Goal: Task Accomplishment & Management: Manage account settings

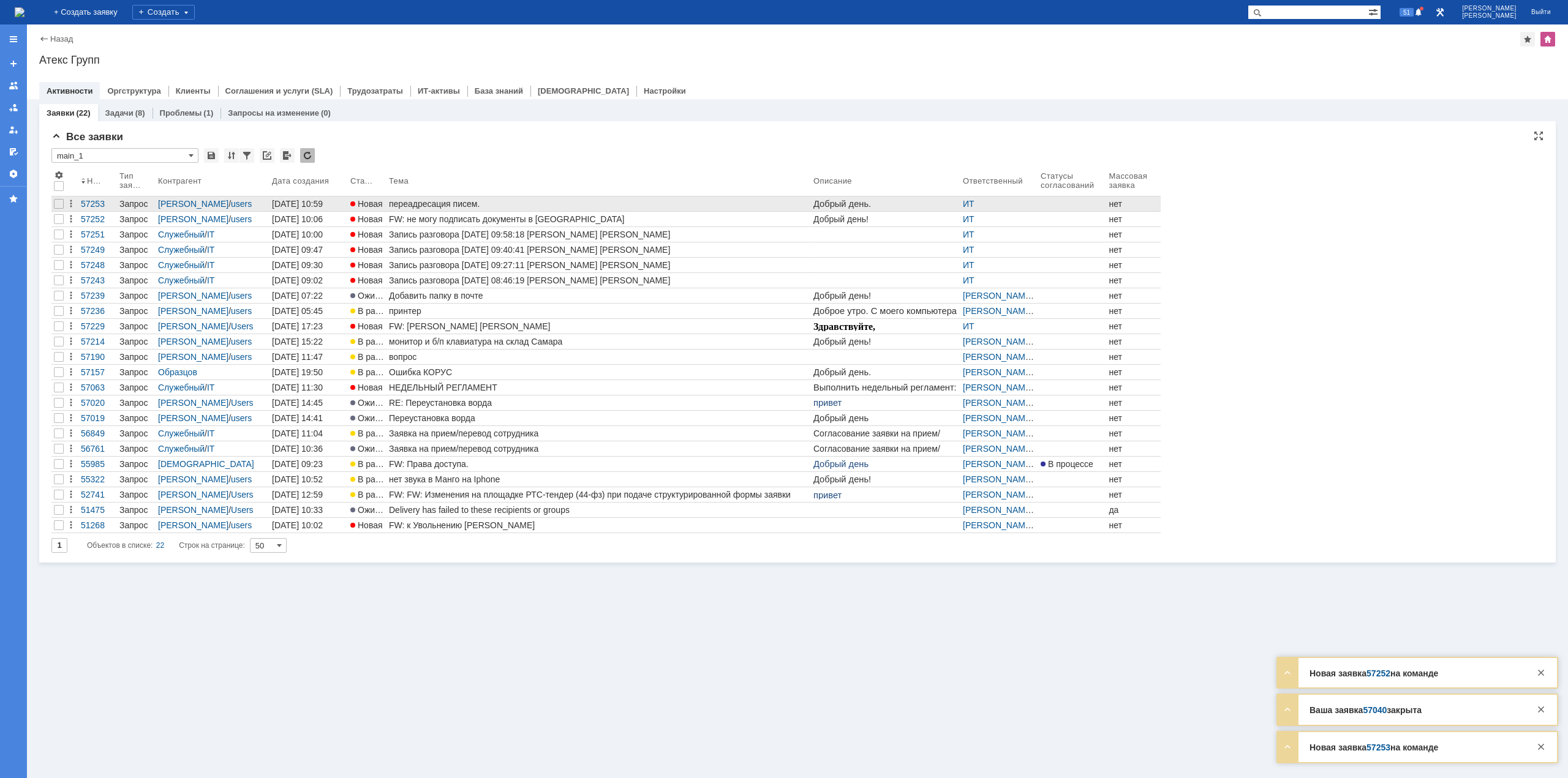
click at [435, 201] on div "переадресация писем." at bounding box center [598, 204] width 419 height 10
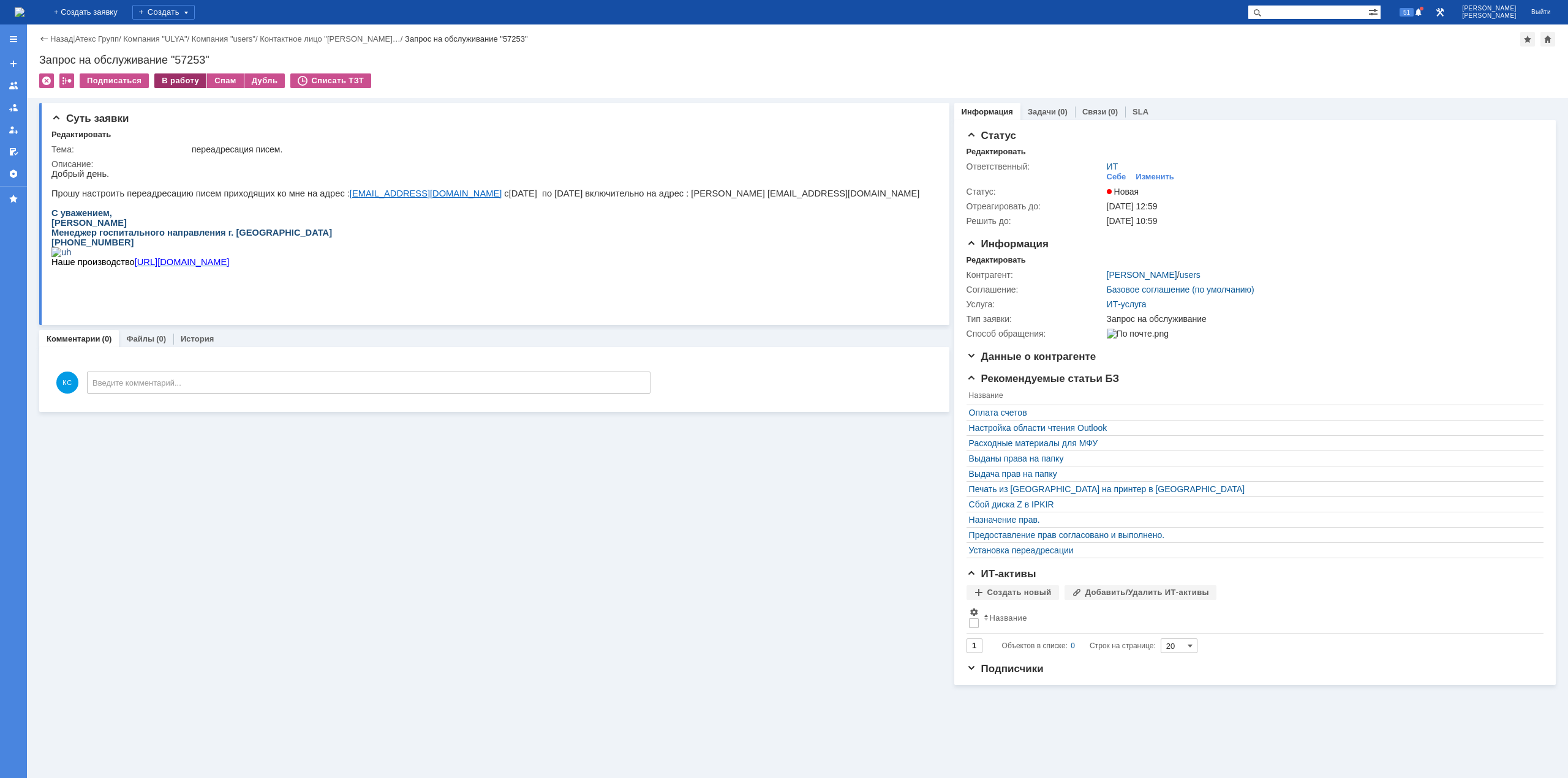
click at [183, 80] on div "В работу" at bounding box center [180, 81] width 52 height 15
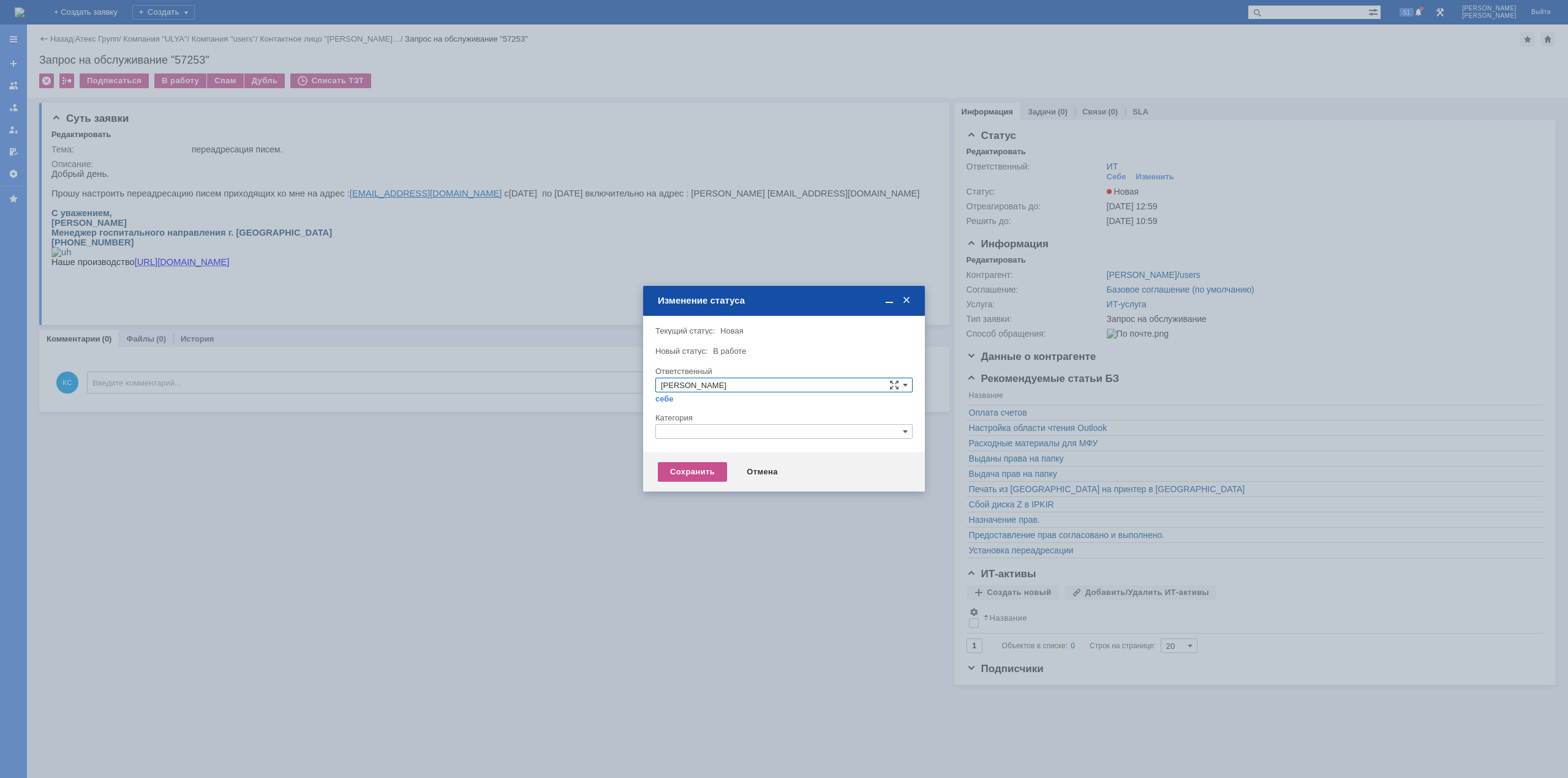
click at [721, 430] on input "text" at bounding box center [784, 432] width 257 height 15
drag, startPoint x: 706, startPoint y: 437, endPoint x: 583, endPoint y: 439, distance: 123.0
click at [583, 439] on body "Идет загрузка, пожалуйста, подождите. На домашнюю + Создать заявку Создать 51 К…" at bounding box center [784, 389] width 1568 height 778
click at [718, 502] on span "Установка переадресации" at bounding box center [784, 503] width 246 height 10
click at [689, 471] on div "Сохранить" at bounding box center [692, 472] width 69 height 20
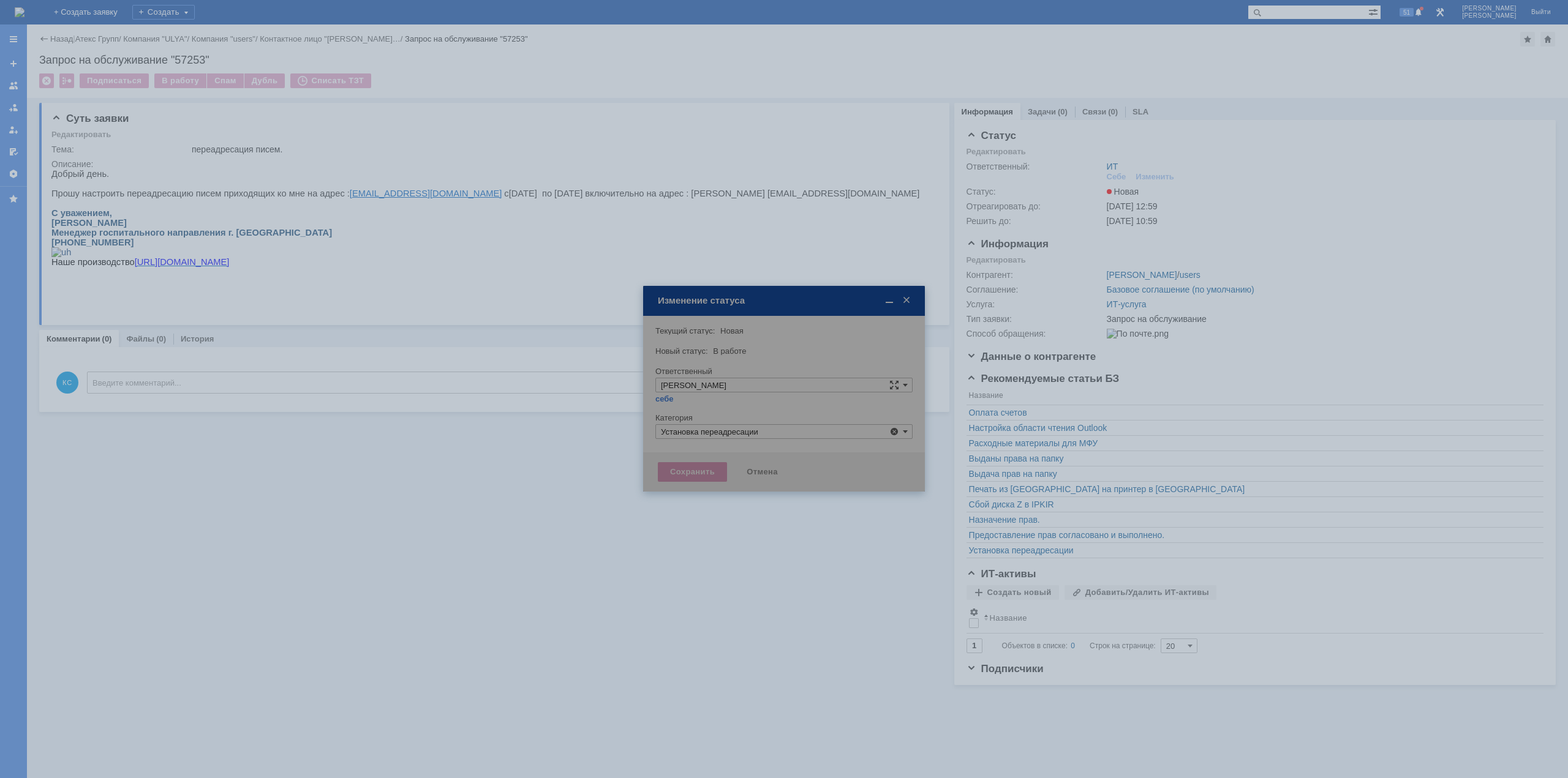
type input "Установка переадресации"
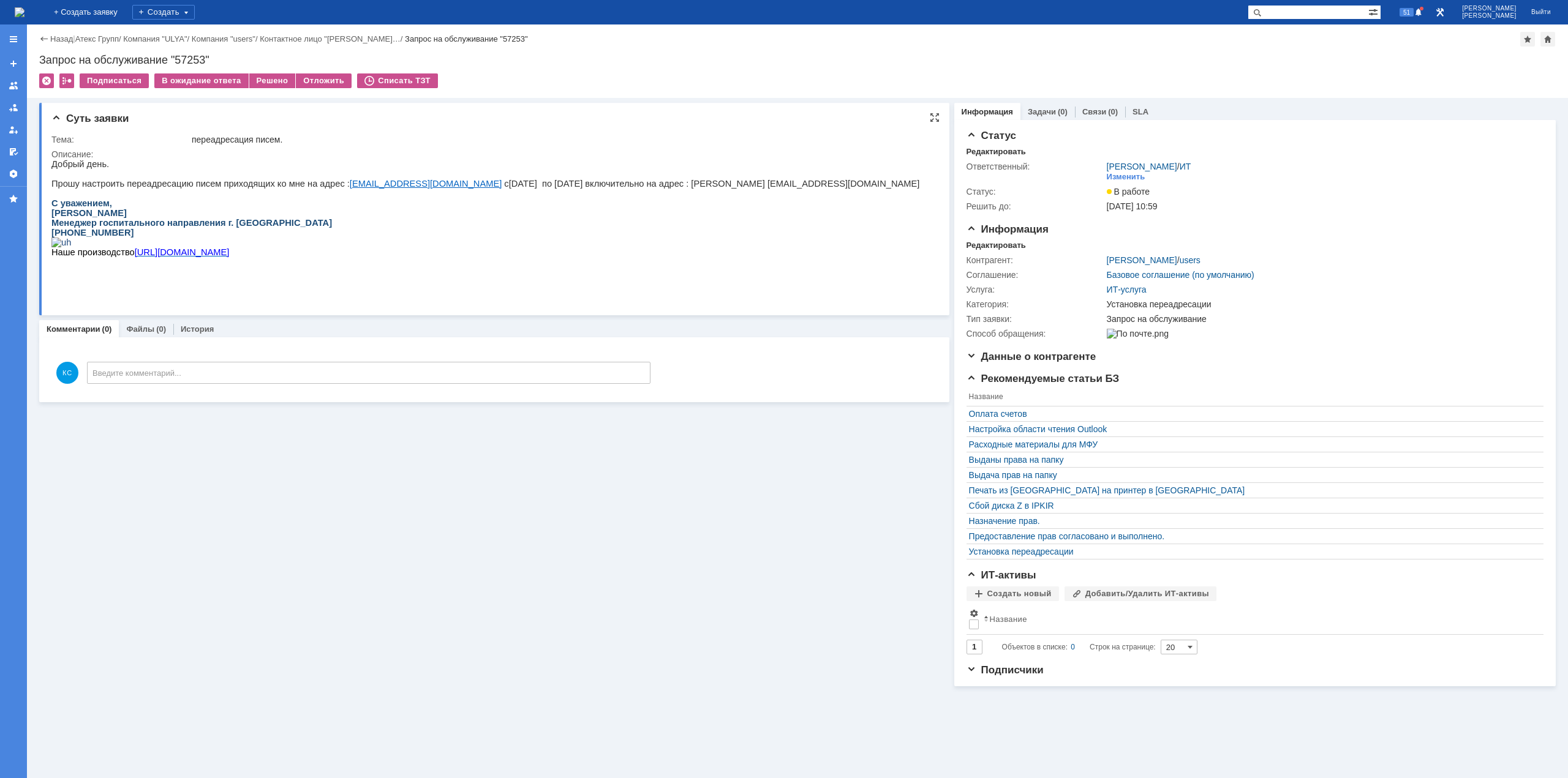
click at [203, 181] on p "Прошу настроить переадресацию писем приходящих ко мне на адрес : m.khabibulova@…" at bounding box center [485, 184] width 868 height 10
click at [24, 13] on img at bounding box center [20, 12] width 10 height 10
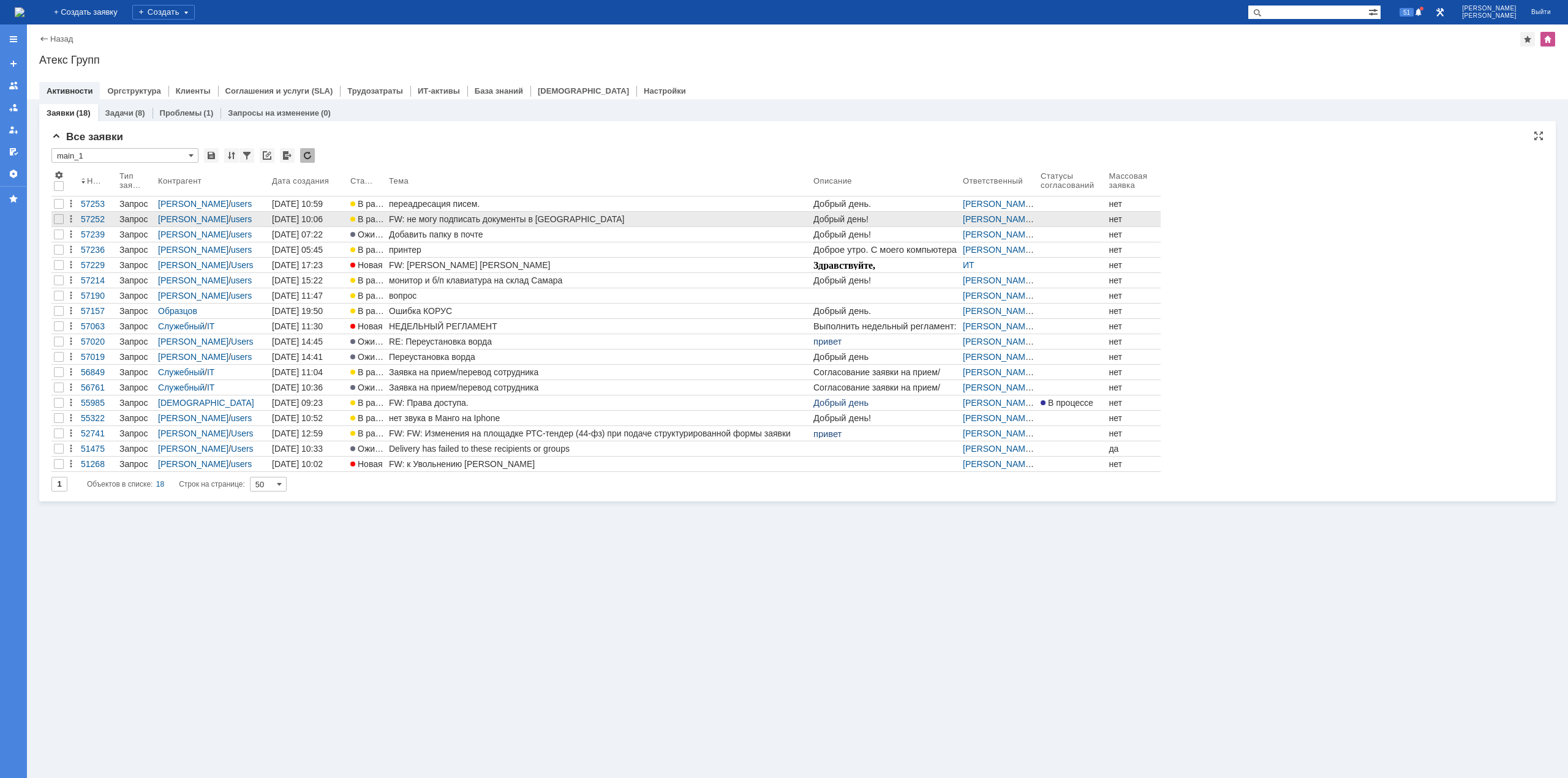
click at [424, 218] on div "FW: не могу подписать документы в ЭДО" at bounding box center [598, 220] width 419 height 10
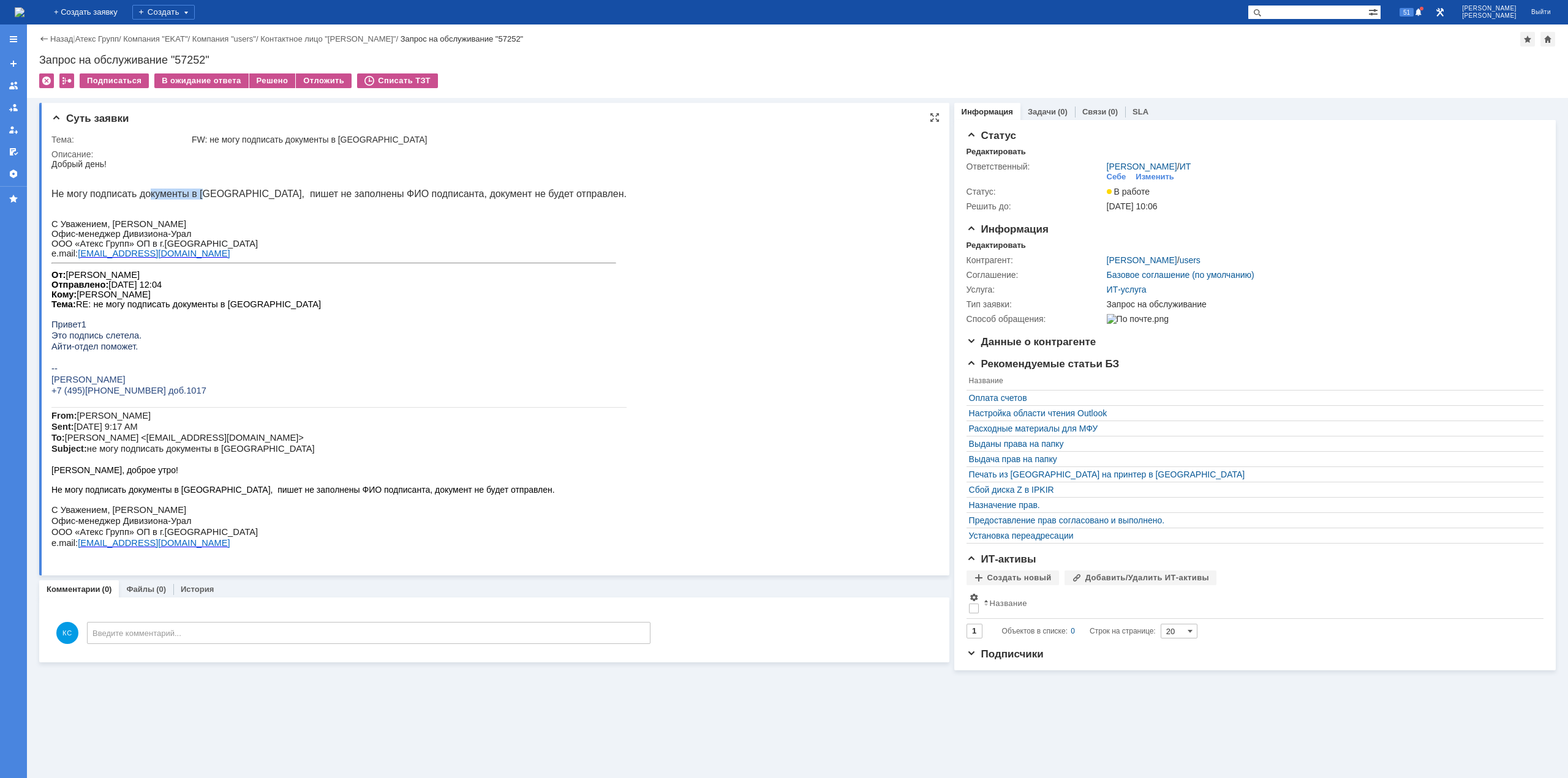
drag, startPoint x: 144, startPoint y: 193, endPoint x: 218, endPoint y: 190, distance: 74.1
click at [200, 190] on span "Не могу подписать документы в ЭДО, пишет не заполнены ФИО подписанта, документ …" at bounding box center [339, 193] width 575 height 11
drag, startPoint x: 234, startPoint y: 190, endPoint x: 317, endPoint y: 193, distance: 83.1
click at [284, 190] on span "Не могу подписать документы в ЭДО, пишет не заполнены ФИО подписанта, документ …" at bounding box center [339, 193] width 575 height 11
drag, startPoint x: 323, startPoint y: 193, endPoint x: 383, endPoint y: 192, distance: 60.0
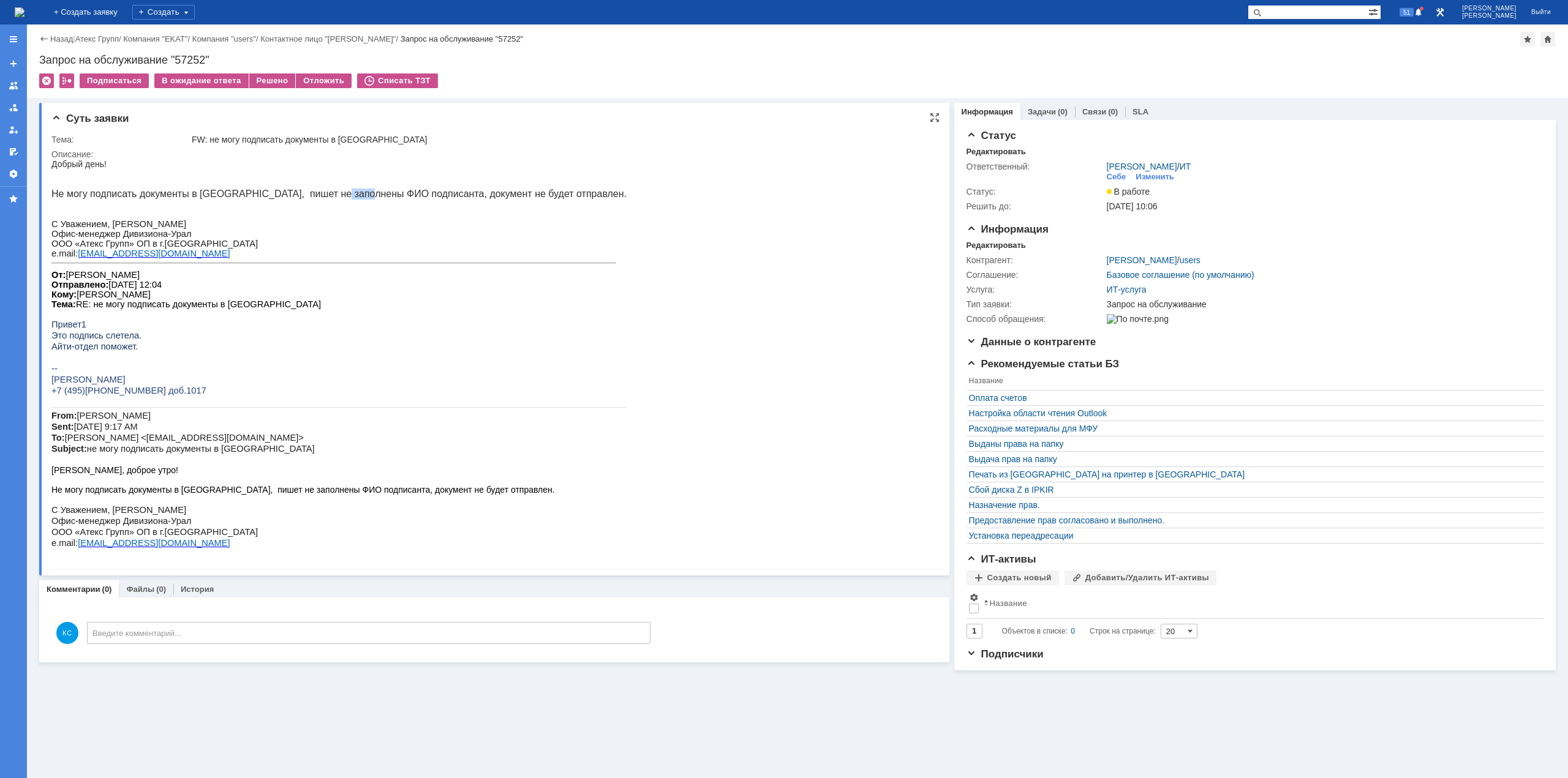
click at [356, 192] on span "Не могу подписать документы в ЭДО, пишет не заполнены ФИО подписанта, документ …" at bounding box center [339, 193] width 575 height 11
drag, startPoint x: 383, startPoint y: 192, endPoint x: 438, endPoint y: 193, distance: 55.0
click at [414, 193] on span "Не могу подписать документы в ЭДО, пишет не заполнены ФИО подписанта, документ …" at bounding box center [339, 193] width 575 height 11
drag, startPoint x: 465, startPoint y: 195, endPoint x: 478, endPoint y: 195, distance: 13.0
click at [478, 195] on span "Не могу подписать документы в ЭДО, пишет не заполнены ФИО подписанта, документ …" at bounding box center [339, 193] width 575 height 11
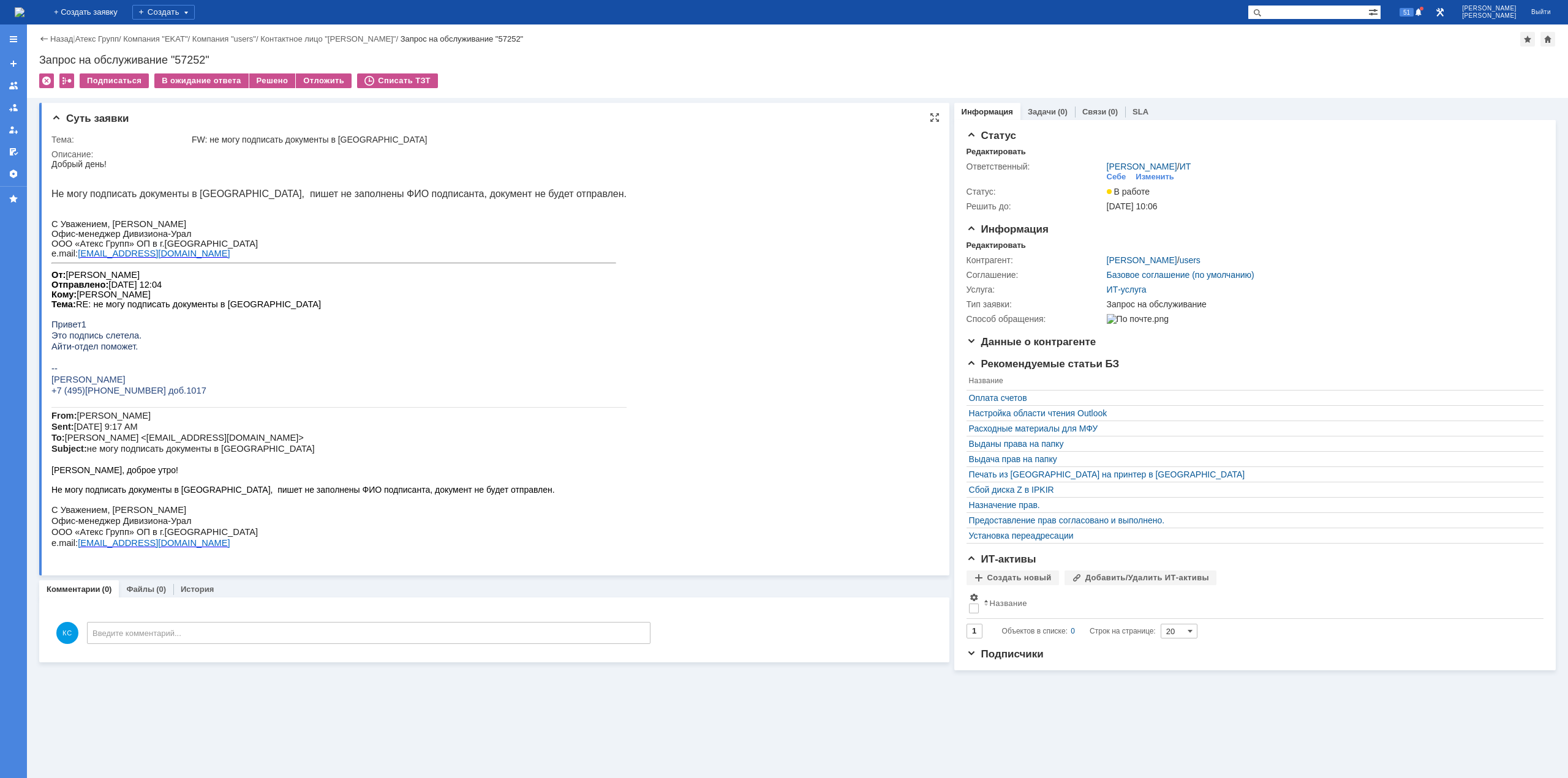
drag, startPoint x: 294, startPoint y: 193, endPoint x: 264, endPoint y: 194, distance: 30.0
click at [291, 193] on span "Не могу подписать документы в ЭДО, пишет не заполнены ФИО подписанта, документ …" at bounding box center [339, 193] width 575 height 11
drag, startPoint x: 171, startPoint y: 197, endPoint x: 151, endPoint y: 197, distance: 20.0
click at [159, 197] on span "Не могу подписать документы в ЭДО, пишет не заполнены ФИО подписанта, документ …" at bounding box center [339, 193] width 575 height 11
drag, startPoint x: 151, startPoint y: 197, endPoint x: 164, endPoint y: 195, distance: 13.2
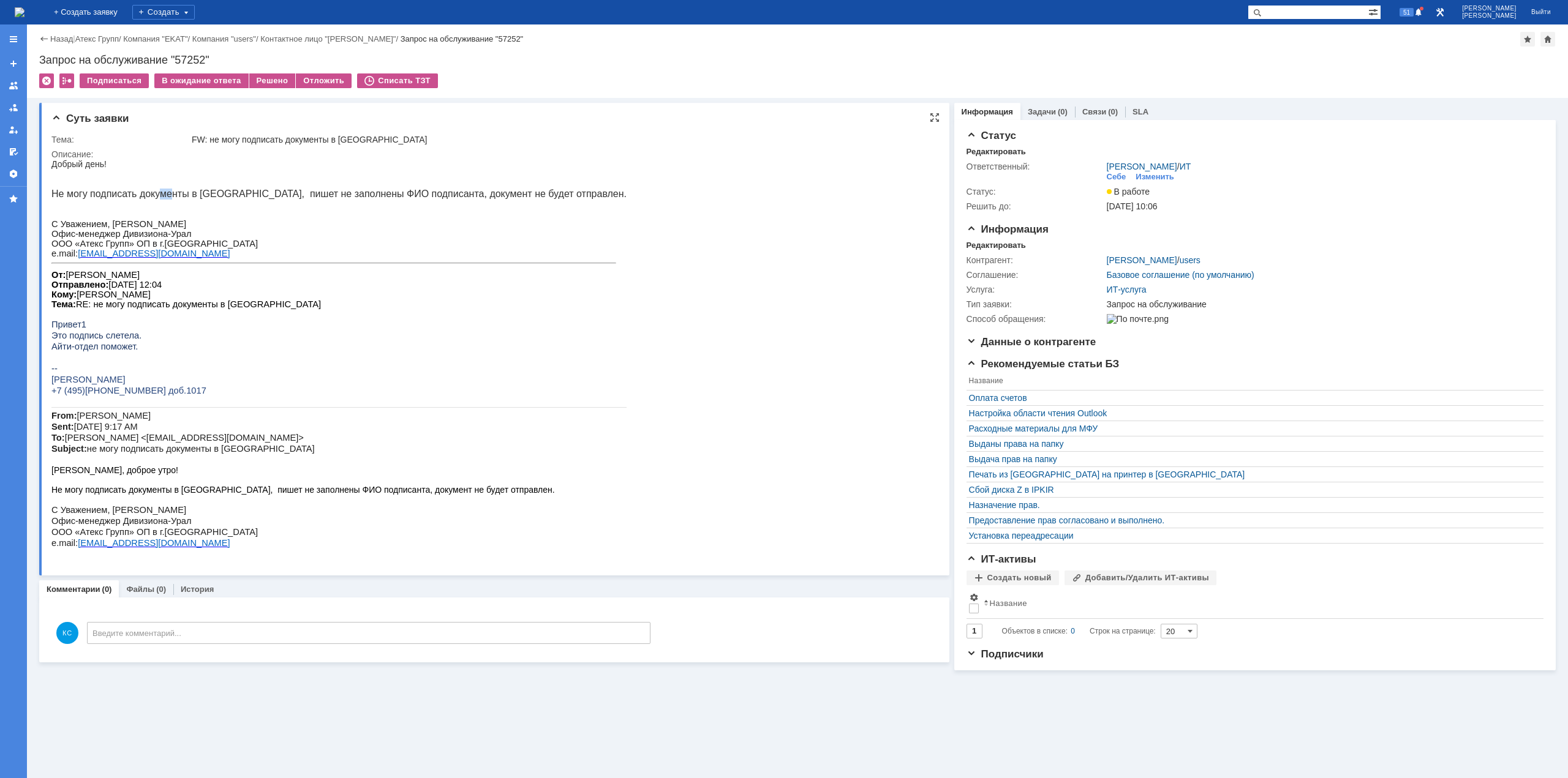
click at [162, 195] on span "Не могу подписать документы в ЭДО, пишет не заполнены ФИО подписанта, документ …" at bounding box center [339, 193] width 575 height 11
drag, startPoint x: 192, startPoint y: 195, endPoint x: 225, endPoint y: 193, distance: 33.1
click at [222, 193] on span "Не могу подписать документы в ЭДО, пишет не заполнены ФИО подписанта, документ …" at bounding box center [339, 193] width 575 height 11
click at [292, 191] on span "Не могу подписать документы в ЭДО, пишет не заполнены ФИО подписанта, документ …" at bounding box center [339, 193] width 575 height 11
drag, startPoint x: 332, startPoint y: 193, endPoint x: 356, endPoint y: 193, distance: 24.0
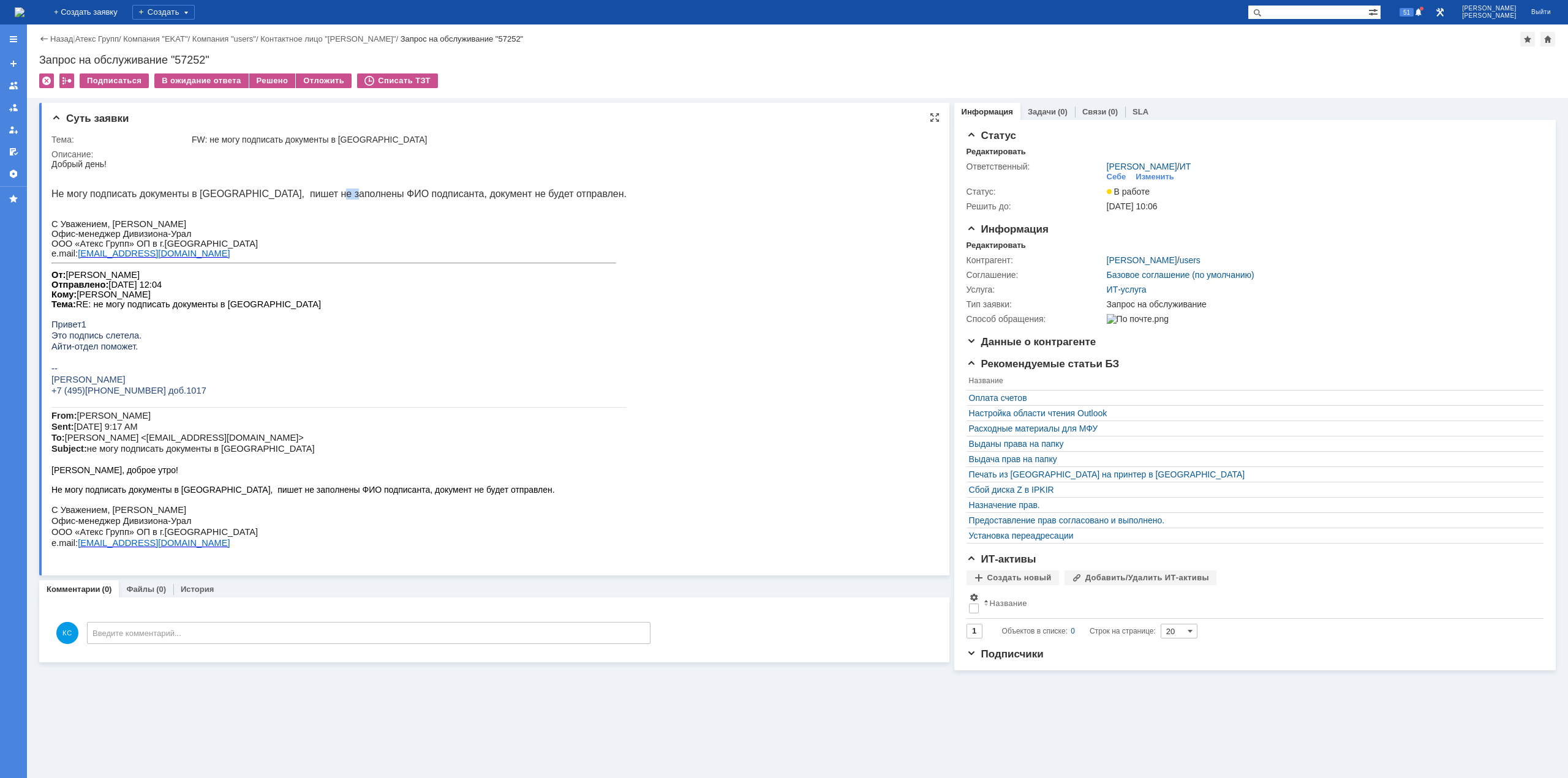
click at [343, 193] on span "Не могу подписать документы в ЭДО, пишет не заполнены ФИО подписанта, документ …" at bounding box center [339, 193] width 575 height 11
drag, startPoint x: 383, startPoint y: 195, endPoint x: 420, endPoint y: 197, distance: 37.1
click at [409, 197] on span "Не могу подписать документы в ЭДО, пишет не заполнены ФИО подписанта, документ …" at bounding box center [339, 193] width 575 height 11
drag, startPoint x: 430, startPoint y: 197, endPoint x: 445, endPoint y: 197, distance: 15.0
click at [445, 197] on span "Не могу подписать документы в ЭДО, пишет не заполнены ФИО подписанта, документ …" at bounding box center [339, 193] width 575 height 11
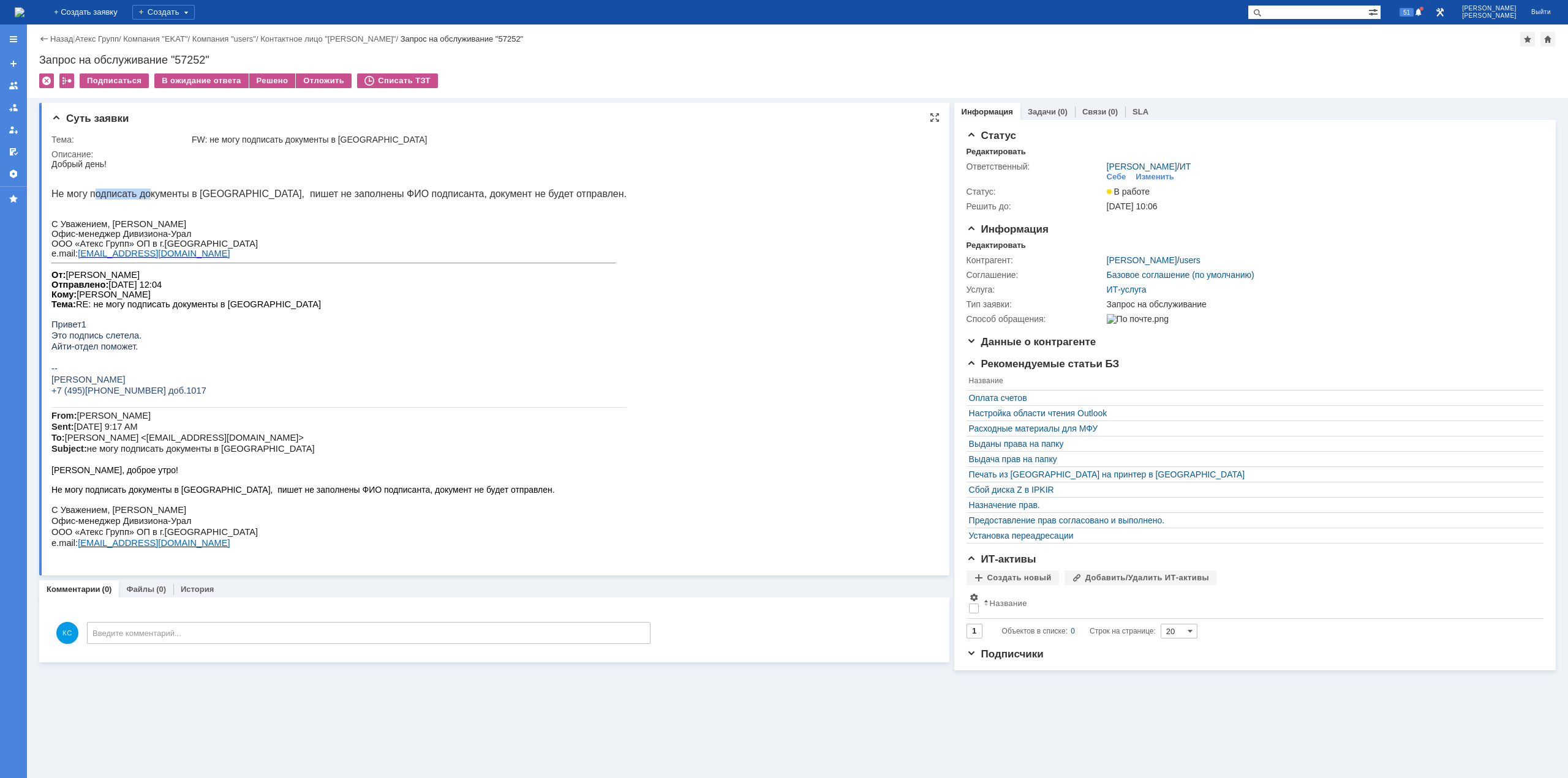
drag, startPoint x: 90, startPoint y: 196, endPoint x: 161, endPoint y: 191, distance: 71.2
click at [144, 191] on span "Не могу подписать документы в ЭДО, пишет не заполнены ФИО подписанта, документ …" at bounding box center [339, 193] width 575 height 11
drag, startPoint x: 161, startPoint y: 191, endPoint x: 218, endPoint y: 191, distance: 57.0
click at [186, 191] on span "Не могу подписать документы в ЭДО, пишет не заполнены ФИО подписанта, документ …" at bounding box center [339, 193] width 575 height 11
drag, startPoint x: 236, startPoint y: 192, endPoint x: 269, endPoint y: 193, distance: 33.0
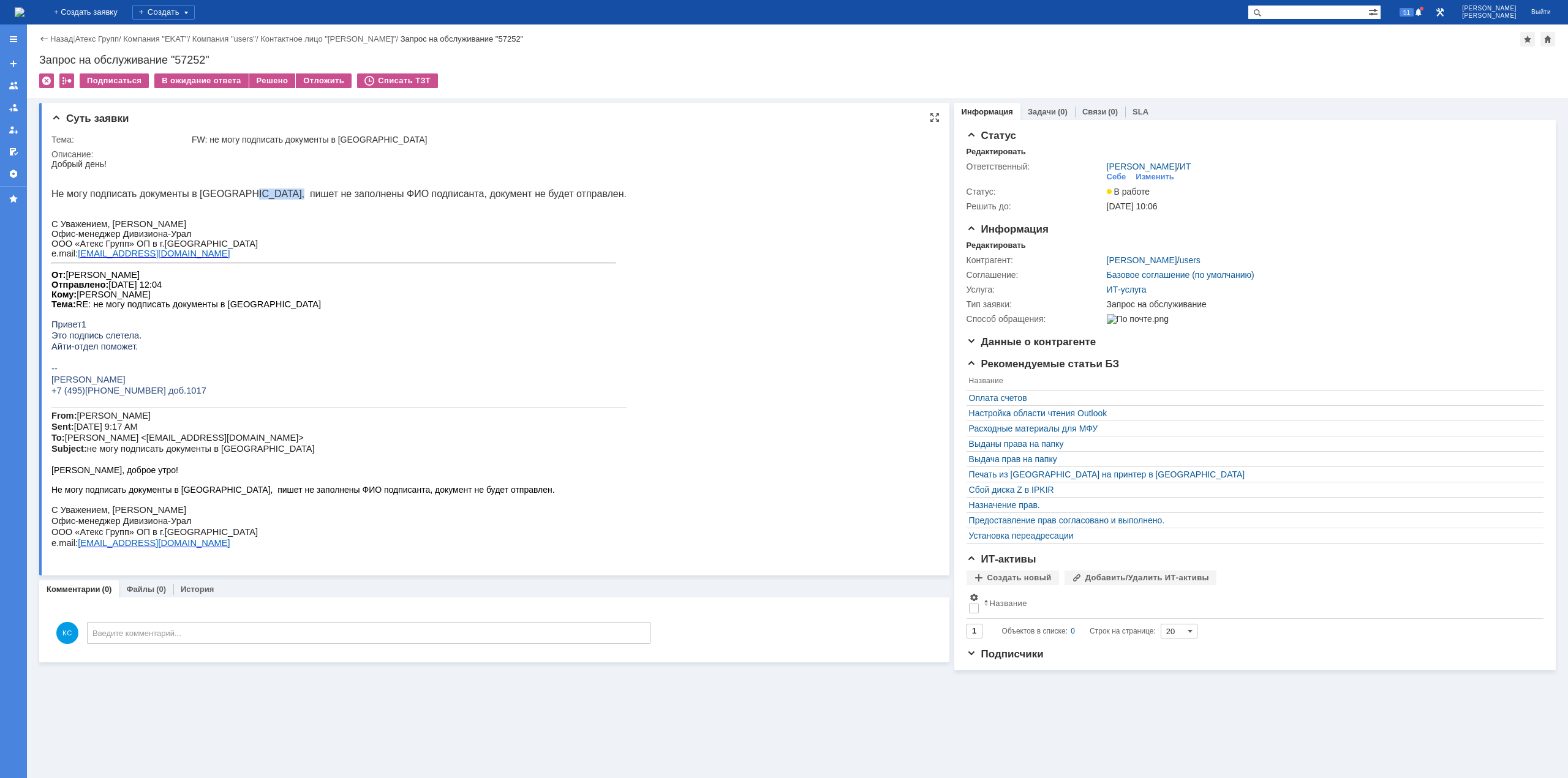
click at [267, 192] on span "Не могу подписать документы в ЭДО, пишет не заполнены ФИО подписанта, документ …" at bounding box center [339, 193] width 575 height 11
drag, startPoint x: 294, startPoint y: 200, endPoint x: 309, endPoint y: 198, distance: 15.1
click at [309, 198] on span "Не могу подписать документы в ЭДО, пишет не заполнены ФИО подписанта, документ …" at bounding box center [339, 193] width 575 height 11
drag, startPoint x: 342, startPoint y: 198, endPoint x: 372, endPoint y: 198, distance: 30.0
click at [364, 198] on span "Не могу подписать документы в ЭДО, пишет не заполнены ФИО подписанта, документ …" at bounding box center [339, 193] width 575 height 11
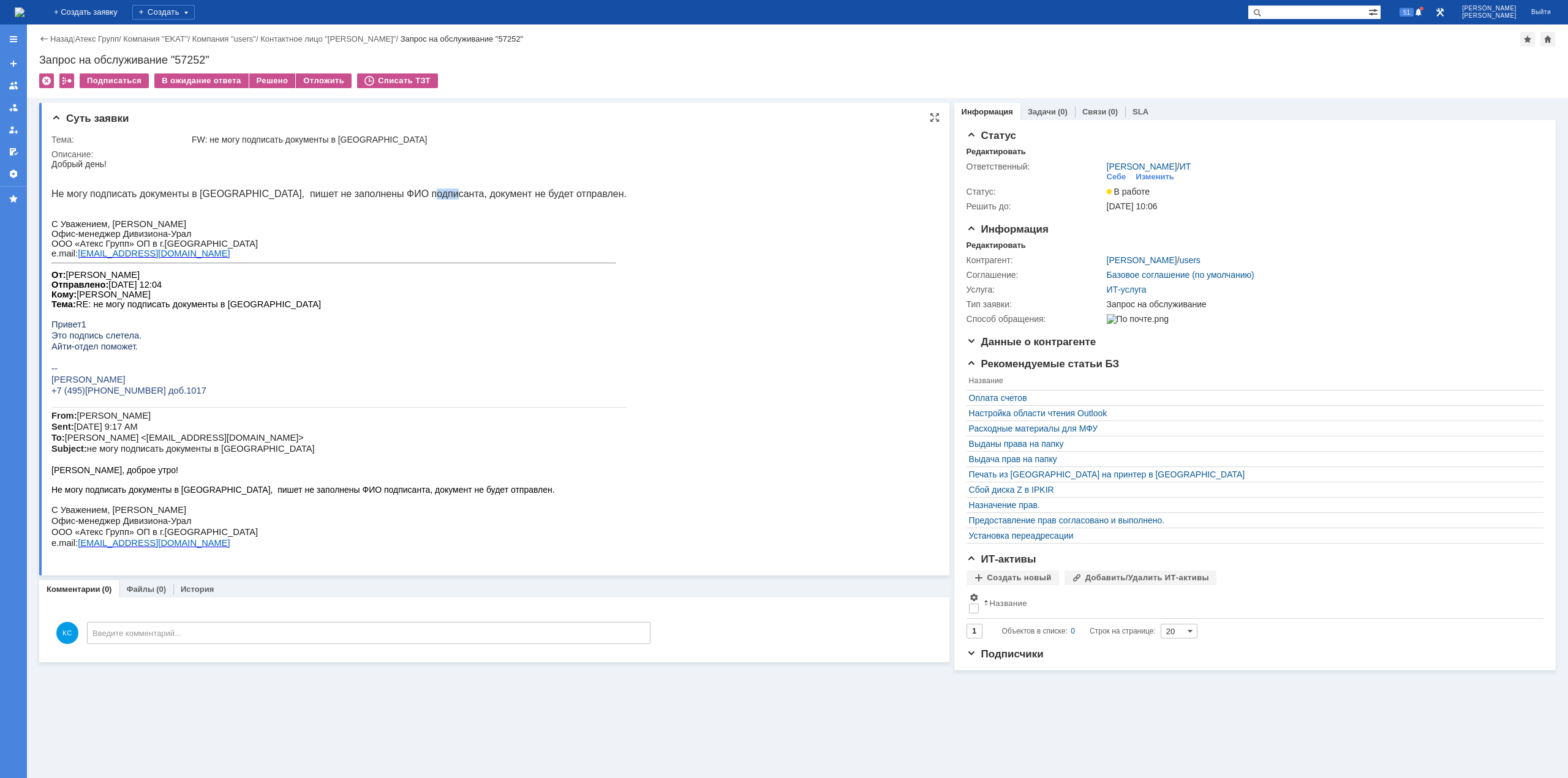
click at [412, 198] on span "Не могу подписать документы в ЭДО, пишет не заполнены ФИО подписанта, документ …" at bounding box center [339, 193] width 575 height 11
drag, startPoint x: 179, startPoint y: 194, endPoint x: 194, endPoint y: 192, distance: 15.1
click at [193, 192] on span "Не могу подписать документы в ЭДО, пишет не заполнены ФИО подписанта, документ …" at bounding box center [339, 193] width 575 height 11
drag, startPoint x: 215, startPoint y: 192, endPoint x: 258, endPoint y: 192, distance: 43.0
click at [258, 192] on span "Не могу подписать документы в ЭДО, пишет не заполнены ФИО подписанта, документ …" at bounding box center [339, 193] width 575 height 11
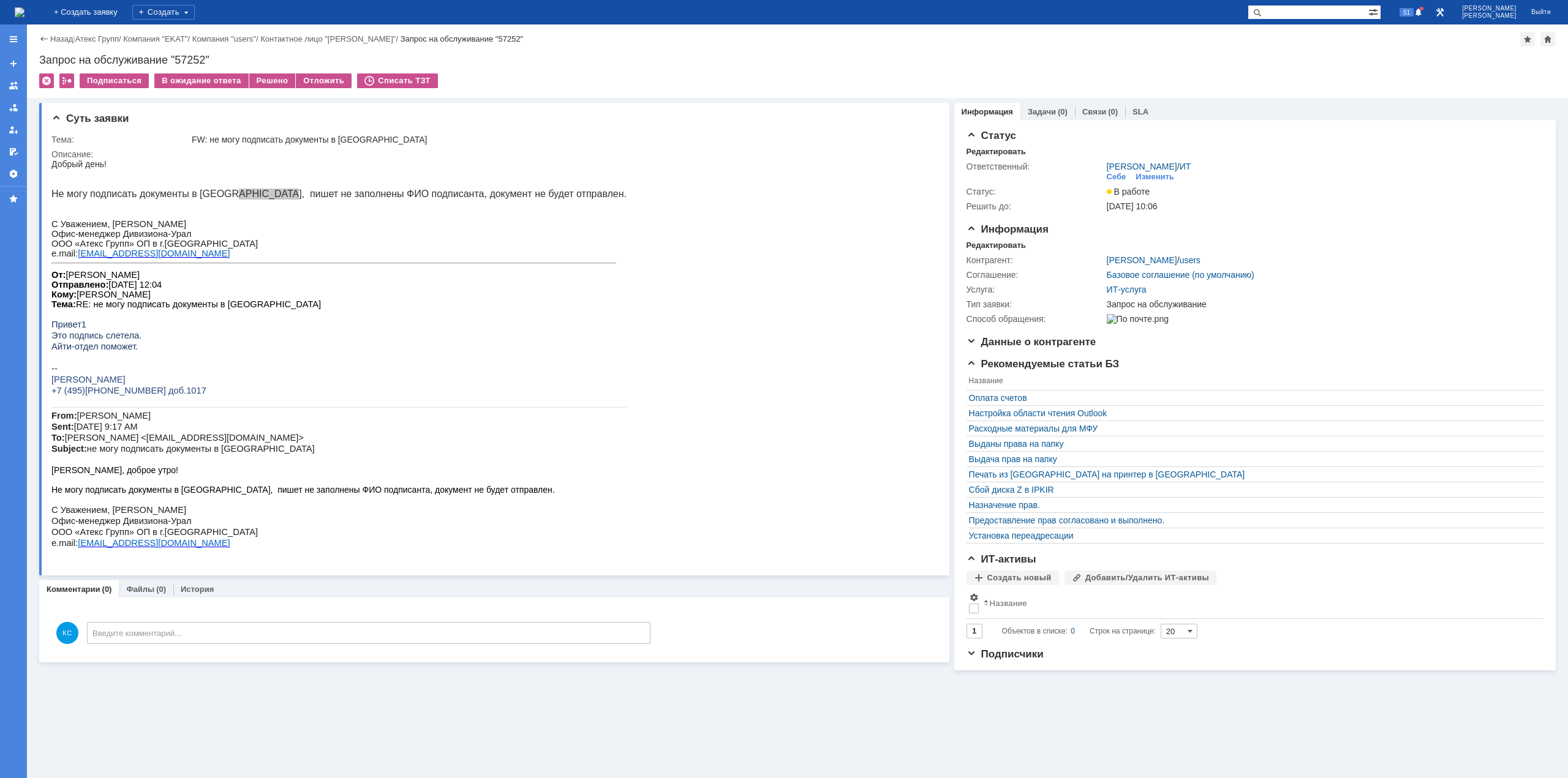
click at [24, 8] on img at bounding box center [20, 12] width 10 height 10
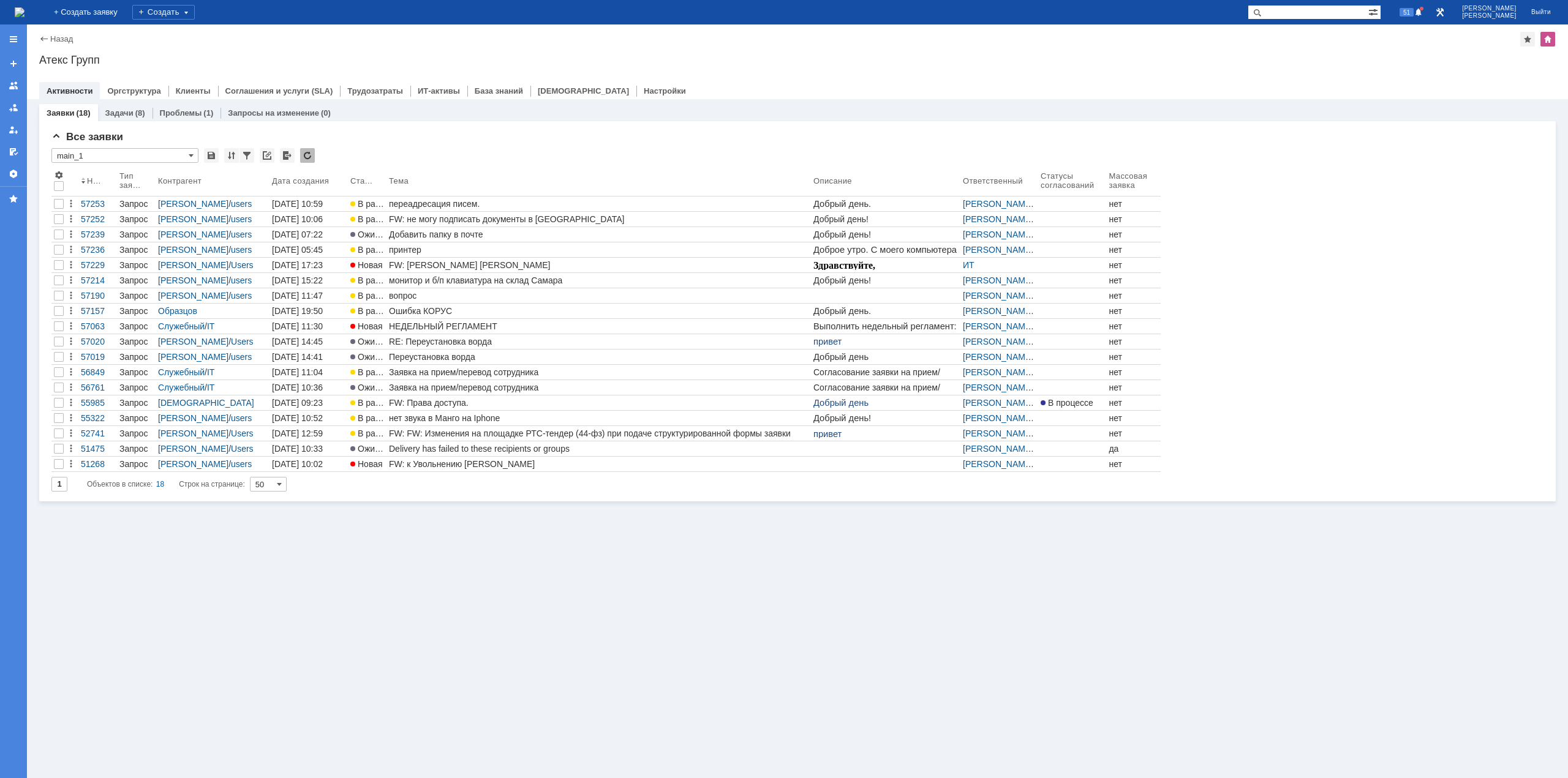
click at [24, 14] on img at bounding box center [20, 12] width 10 height 10
click at [474, 624] on div "Заявки (18) Задачи (8) Проблемы (1) Запросы на изменение (0) Все заявки * main_…" at bounding box center [797, 439] width 1541 height 679
click at [438, 127] on div "Все заявки * main_1 Результаты поиска: 1 Объектов в списке: 18 Строк на страниц…" at bounding box center [797, 311] width 1516 height 380
click at [430, 205] on div "переадресация писем." at bounding box center [598, 204] width 419 height 10
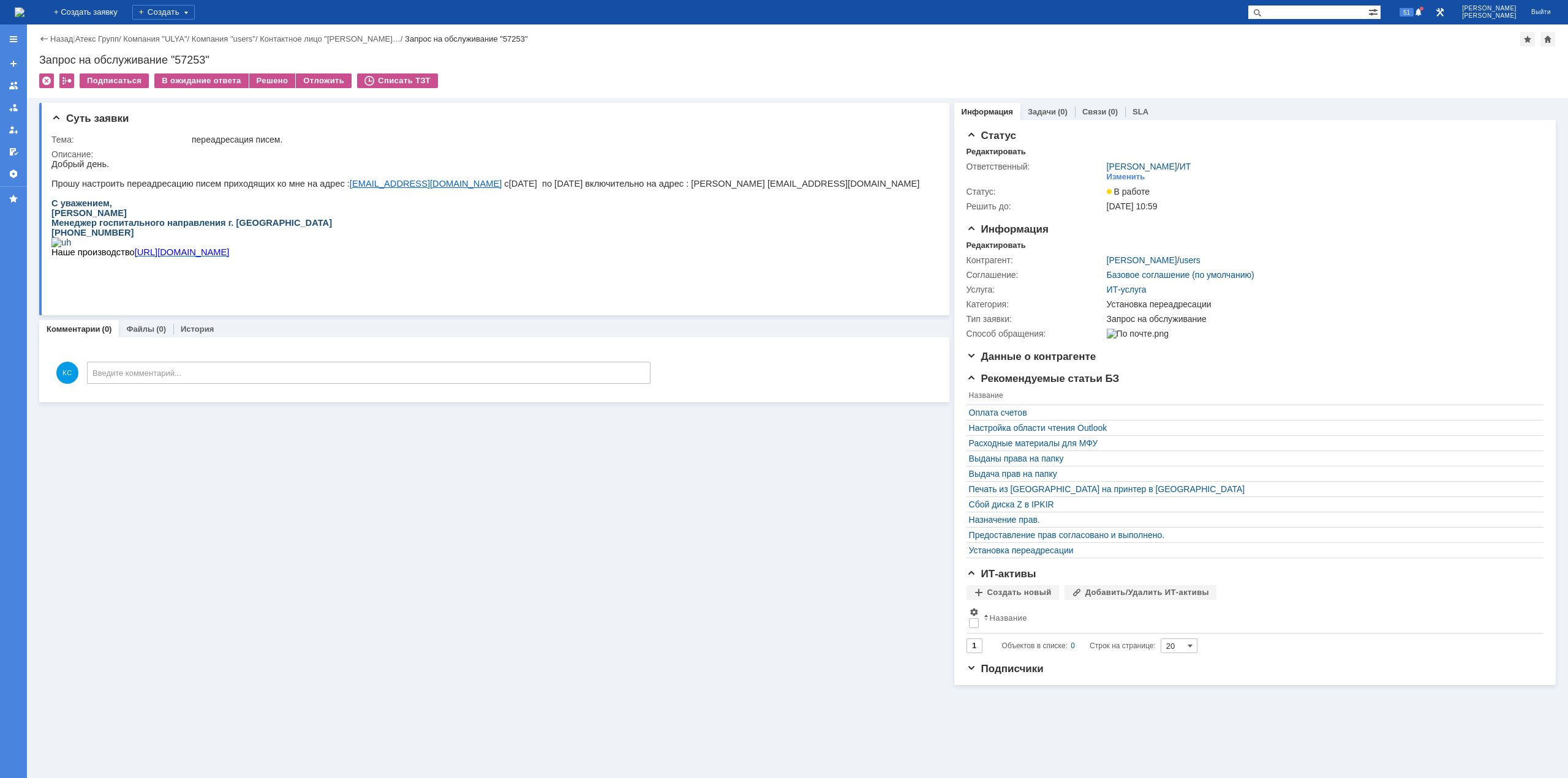
click at [196, 88] on td "В ожидание ответа" at bounding box center [202, 81] width 95 height 16
click at [197, 85] on div "В ожидание ответа" at bounding box center [201, 81] width 94 height 15
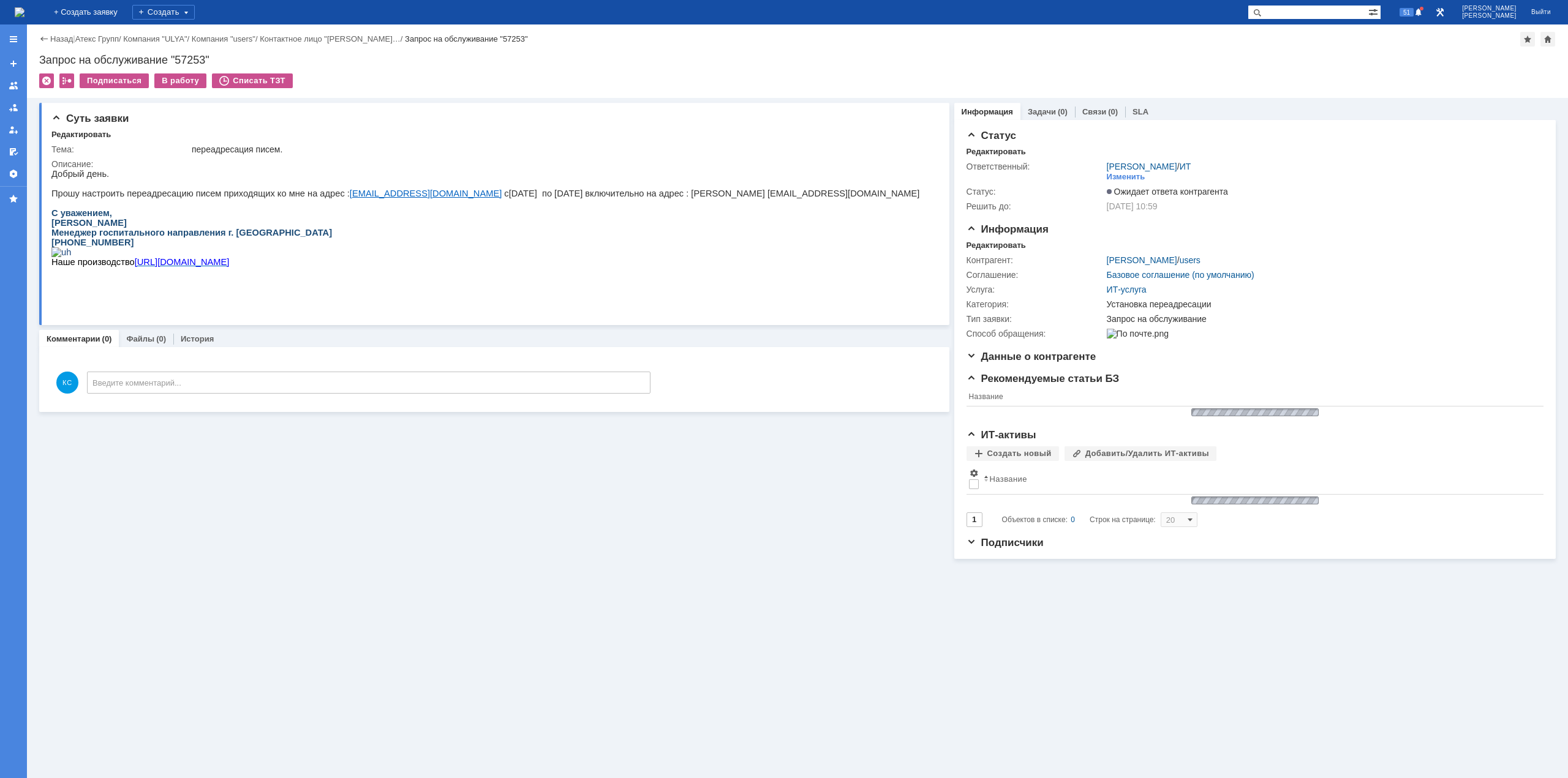
click at [24, 9] on img at bounding box center [20, 12] width 10 height 10
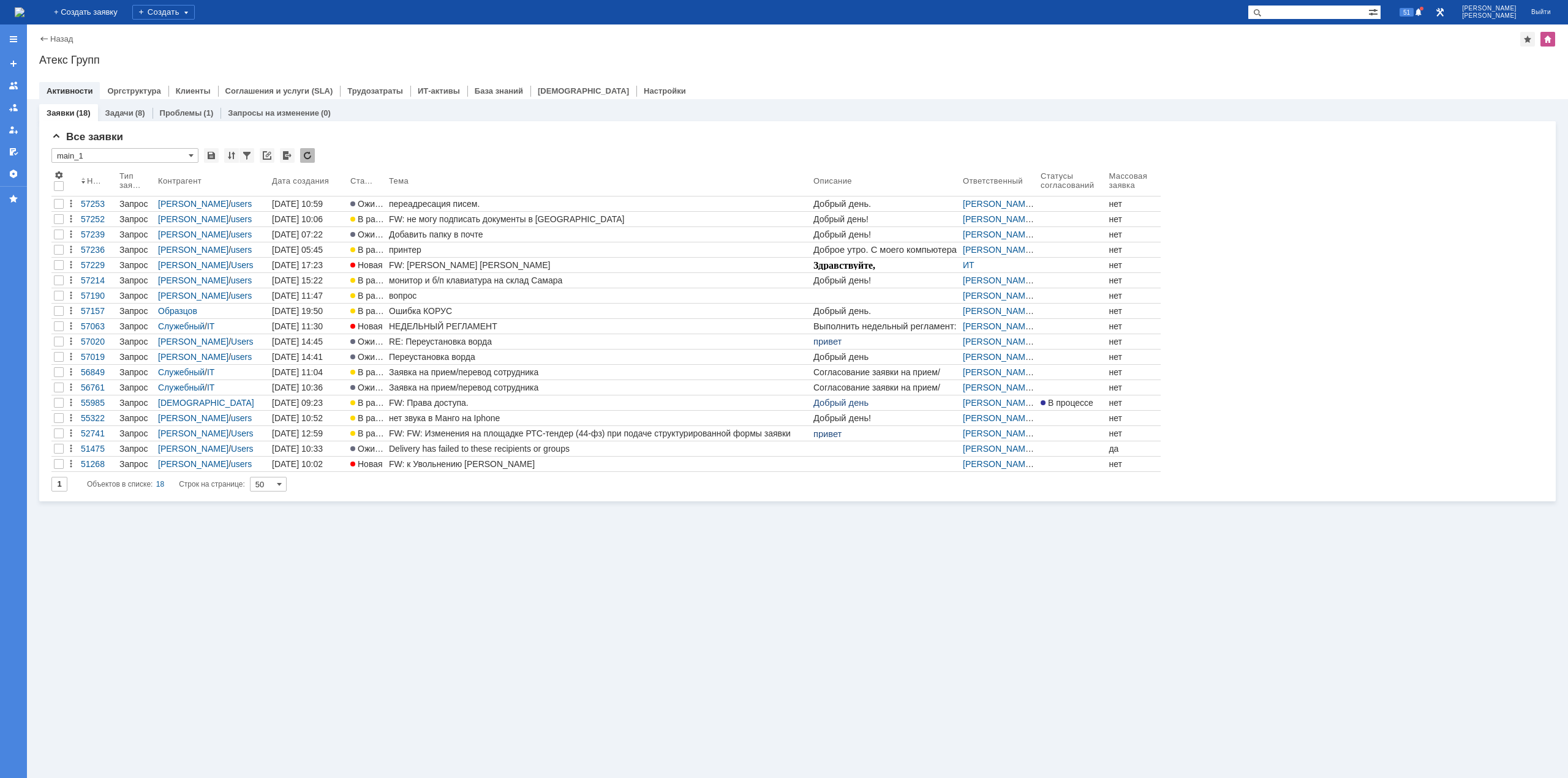
click at [484, 667] on div "Заявки (18) Задачи (8) Проблемы (1) Запросы на изменение (0) Все заявки * main_…" at bounding box center [797, 439] width 1541 height 679
click at [24, 14] on img at bounding box center [20, 12] width 10 height 10
click at [24, 9] on img at bounding box center [20, 12] width 10 height 10
click at [24, 8] on img at bounding box center [20, 12] width 10 height 10
click at [497, 564] on div "Заявки (18) Задачи (8) Проблемы (1) Запросы на изменение (0) Все заявки * main_…" at bounding box center [797, 439] width 1541 height 679
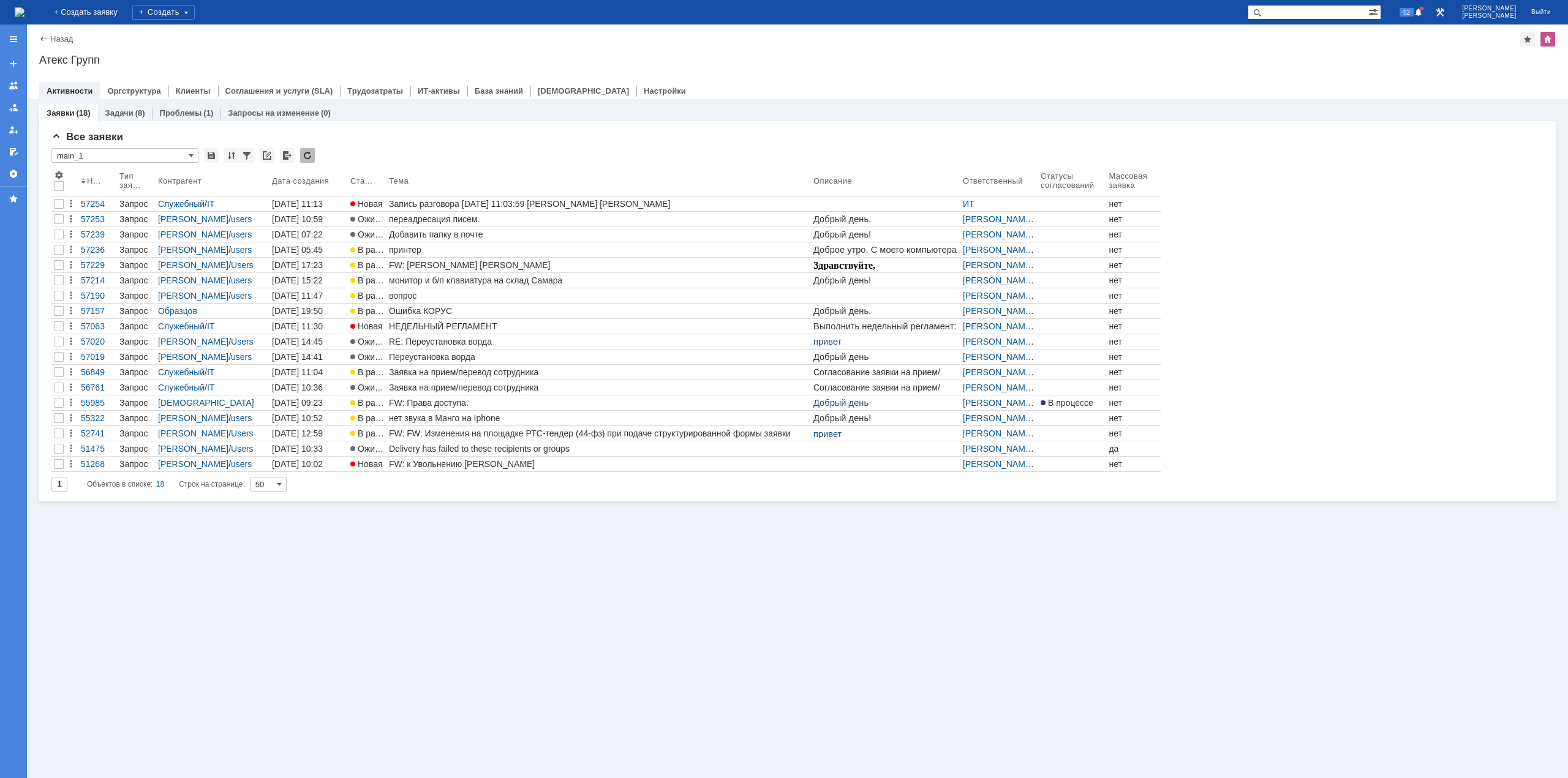
drag, startPoint x: 656, startPoint y: 598, endPoint x: 656, endPoint y: 592, distance: 6.0
click at [656, 598] on div "Заявки (18) Задачи (8) Проблемы (1) Запросы на изменение (0) Все заявки * main_…" at bounding box center [797, 439] width 1541 height 679
click at [1422, 11] on span at bounding box center [1418, 13] width 9 height 10
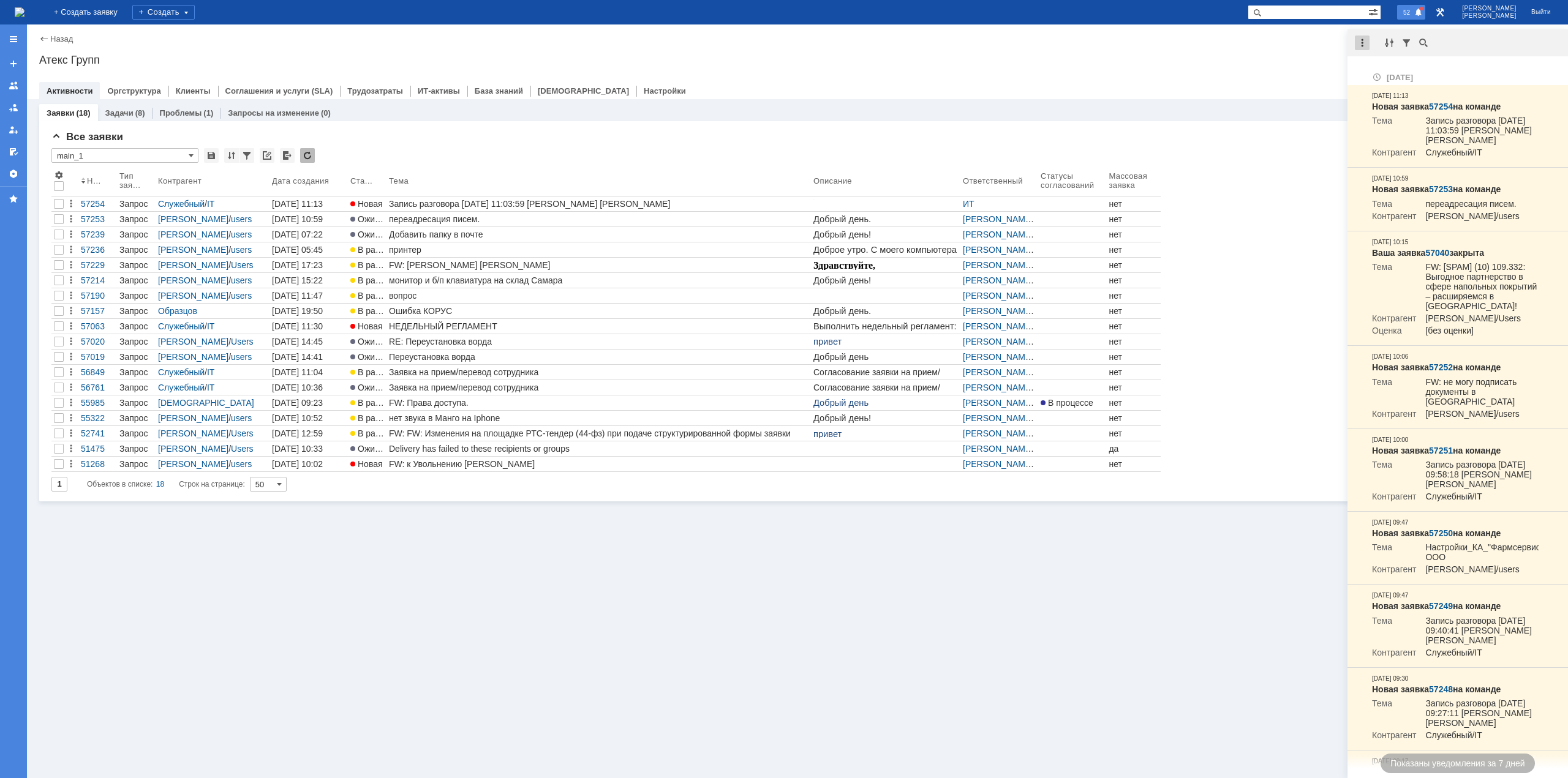
click at [1362, 43] on div at bounding box center [1362, 43] width 15 height 15
click at [1381, 72] on div "Отметить уведомления прочитанными" at bounding box center [1447, 74] width 164 height 9
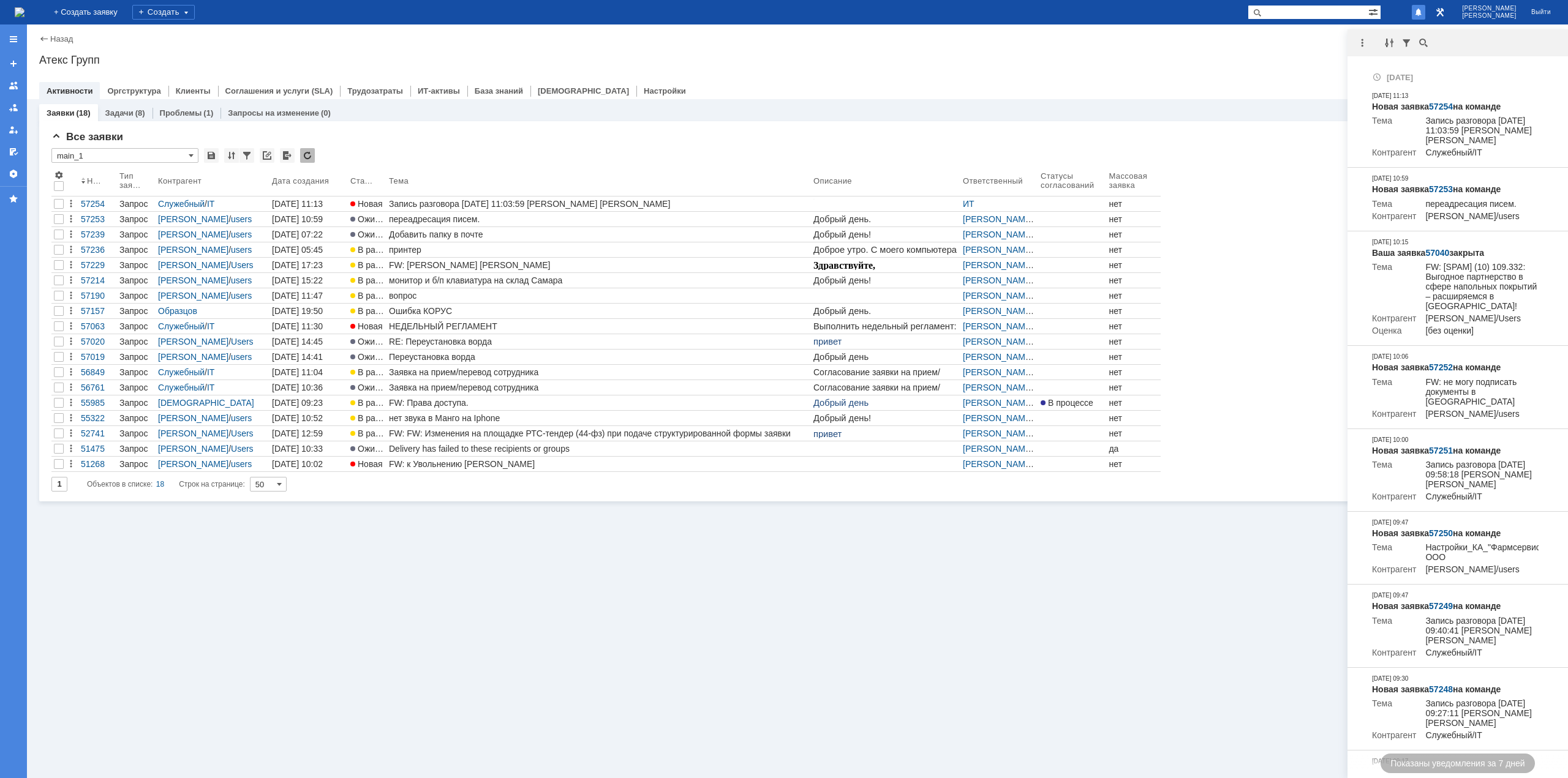
click at [1307, 60] on div "Атекс Групп" at bounding box center [797, 60] width 1516 height 12
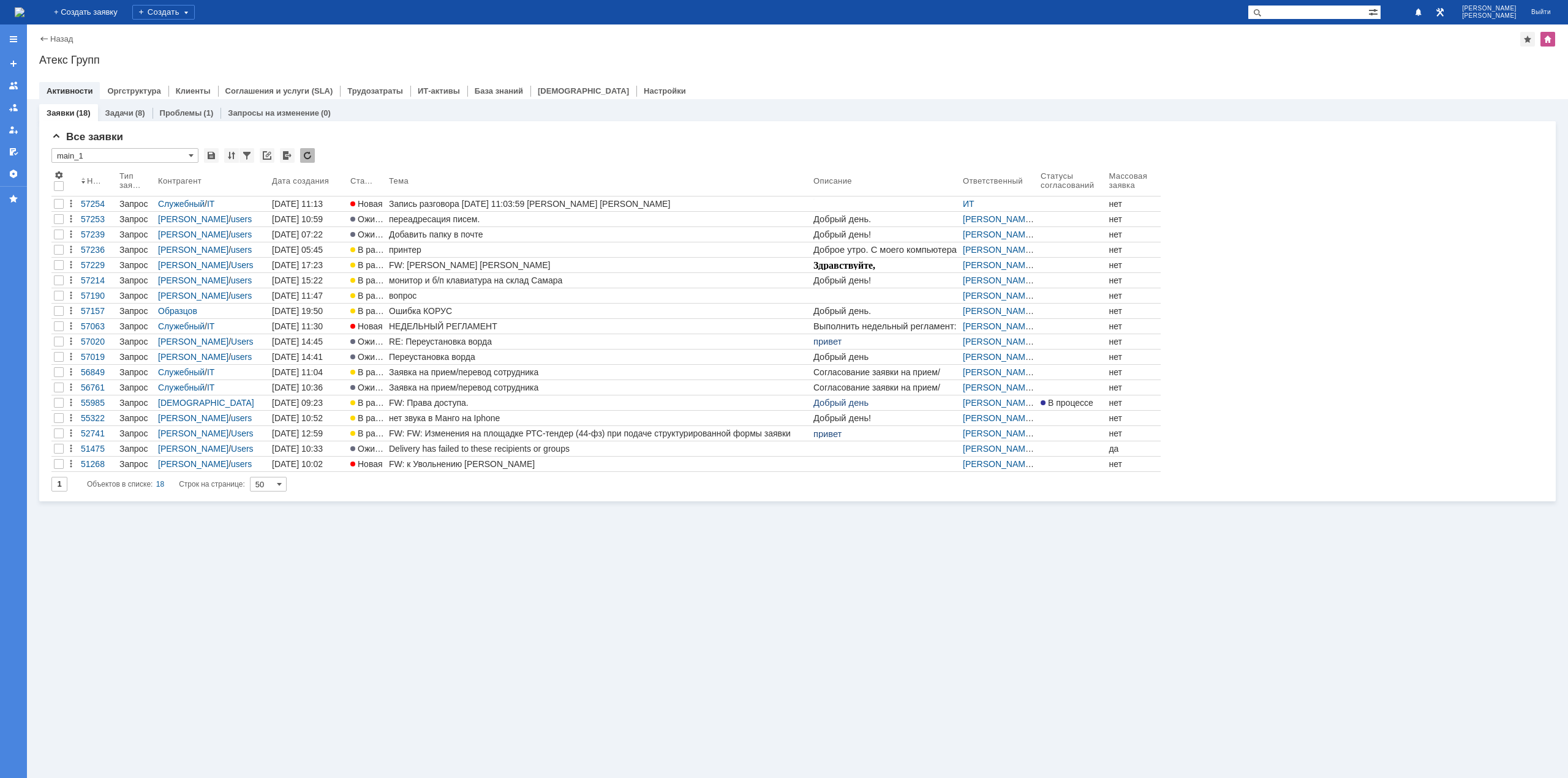
click at [24, 10] on img at bounding box center [20, 12] width 10 height 10
click at [457, 530] on div "Заявки (18) Задачи (8) Проблемы (1) Запросы на изменение (0) Все заявки * main_…" at bounding box center [797, 439] width 1541 height 679
click at [24, 12] on img at bounding box center [20, 12] width 10 height 10
click at [937, 574] on div "Заявки (18) Задачи (8) Проблемы (1) Запросы на изменение (0) Все заявки * main_…" at bounding box center [797, 439] width 1541 height 679
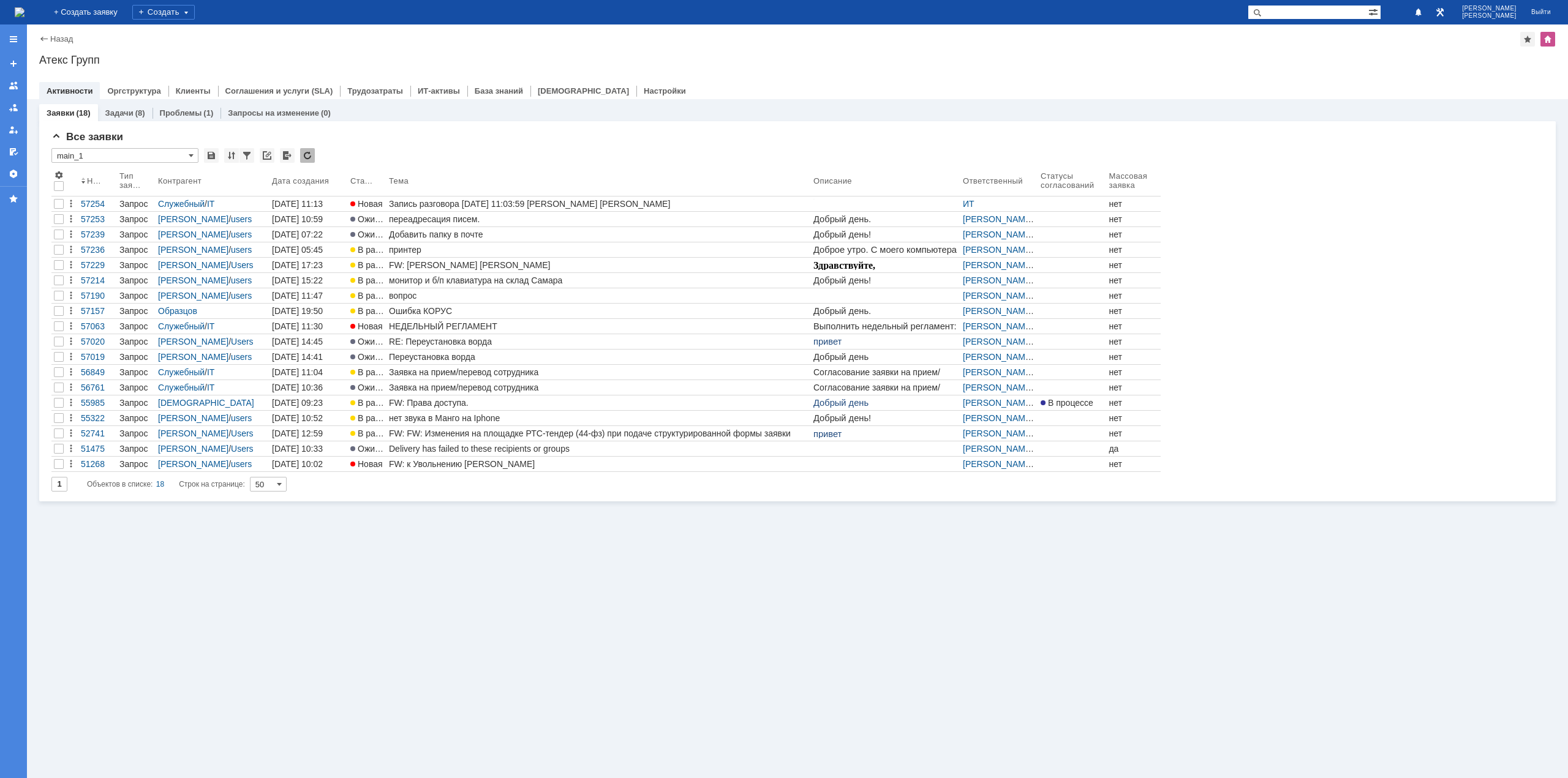
click at [24, 11] on img at bounding box center [20, 12] width 10 height 10
click at [807, 588] on div "Заявки (18) Задачи (8) Проблемы (1) Запросы на изменение (0) Все заявки * main_…" at bounding box center [797, 439] width 1541 height 679
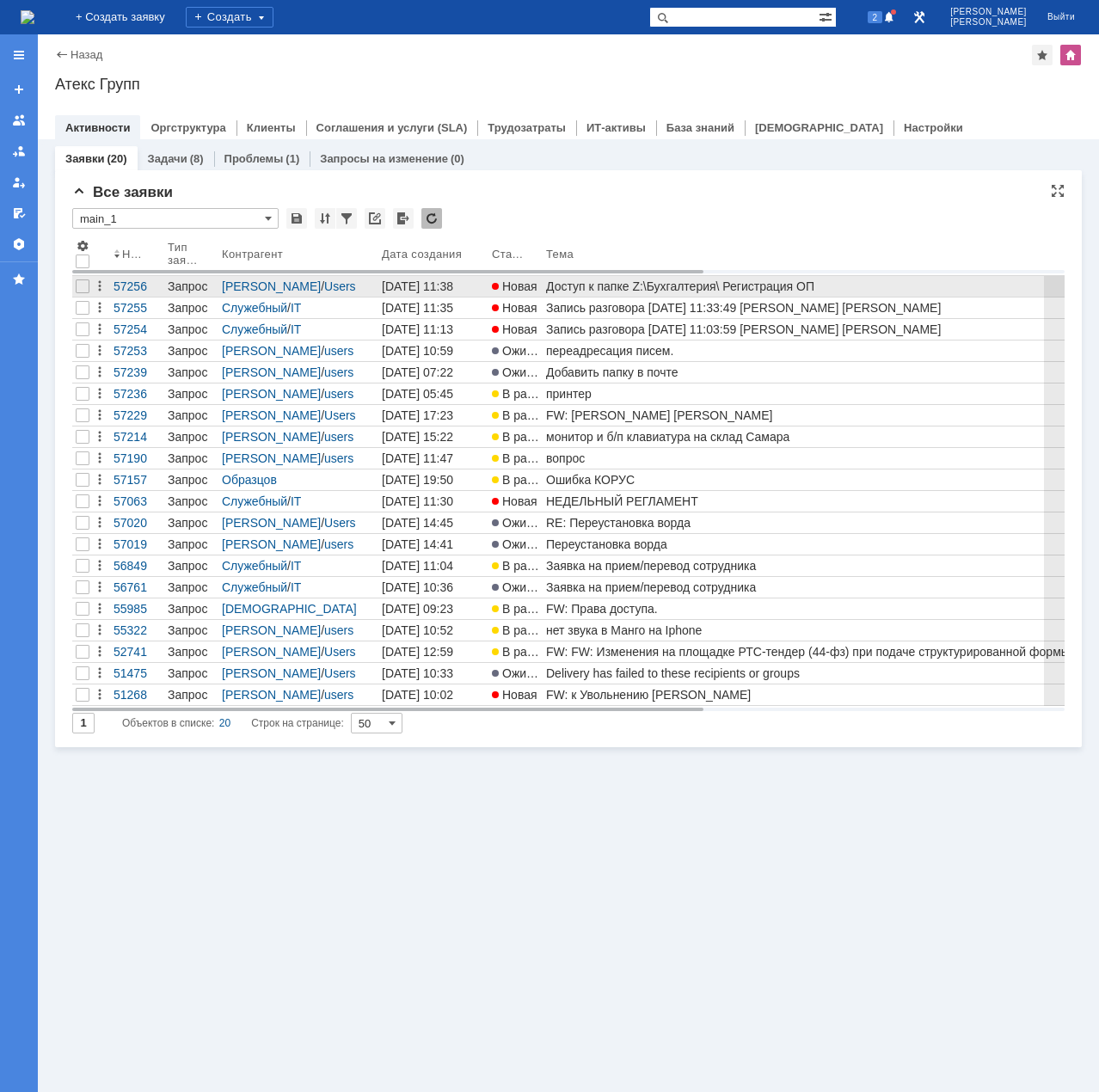
click at [701, 289] on div "Доступ к папке Z:\Бухгалтерия\ Регистрация ОП" at bounding box center [840, 287] width 589 height 14
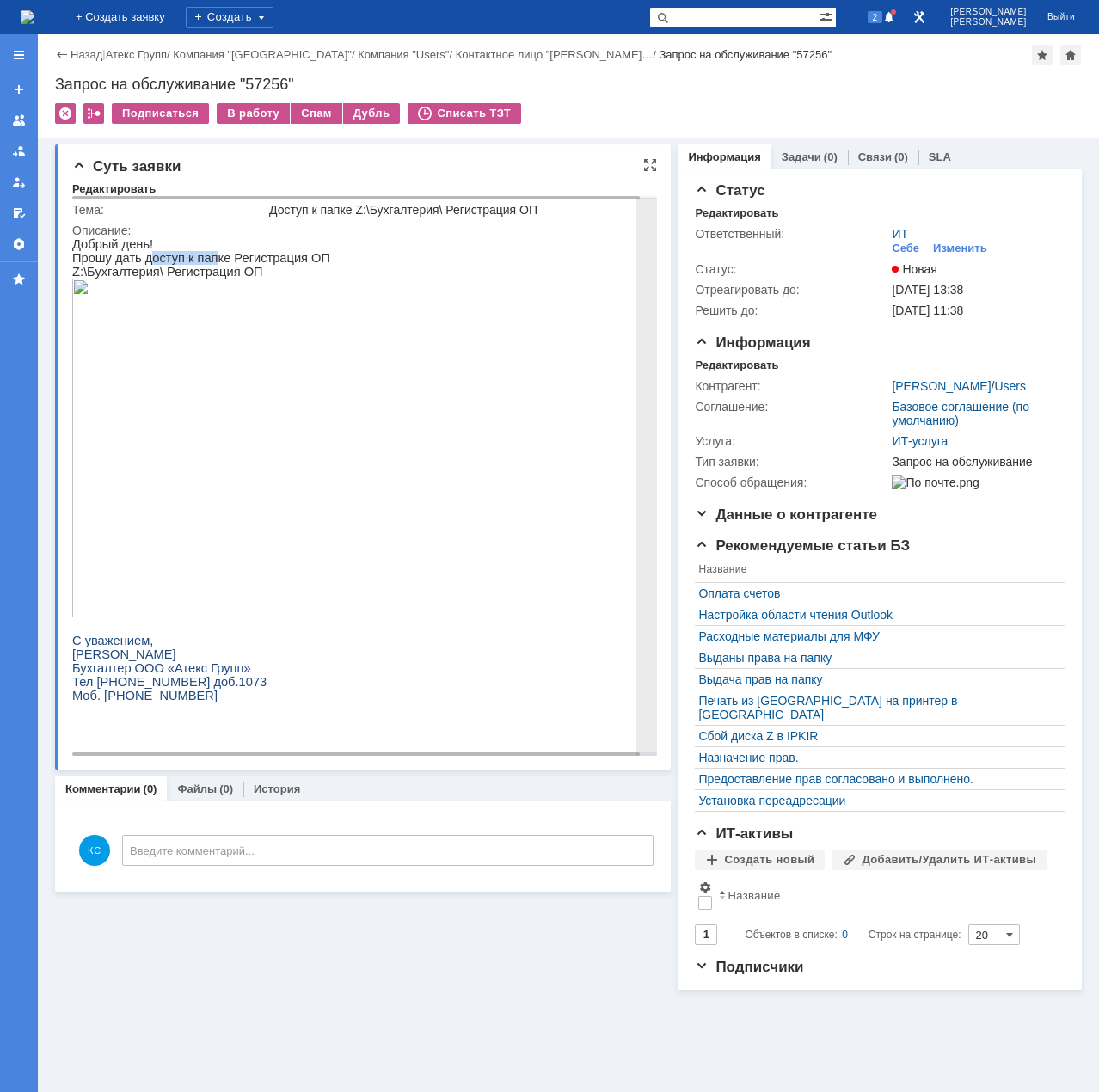
drag, startPoint x: 150, startPoint y: 261, endPoint x: 206, endPoint y: 261, distance: 56.0
click at [206, 261] on p "Прошу дать доступ к папке Регистрация ОП" at bounding box center [373, 259] width 602 height 14
drag, startPoint x: 218, startPoint y: 260, endPoint x: 239, endPoint y: 260, distance: 21.0
click at [239, 260] on p "Прошу дать доступ к папке Регистрация ОП" at bounding box center [373, 259] width 602 height 14
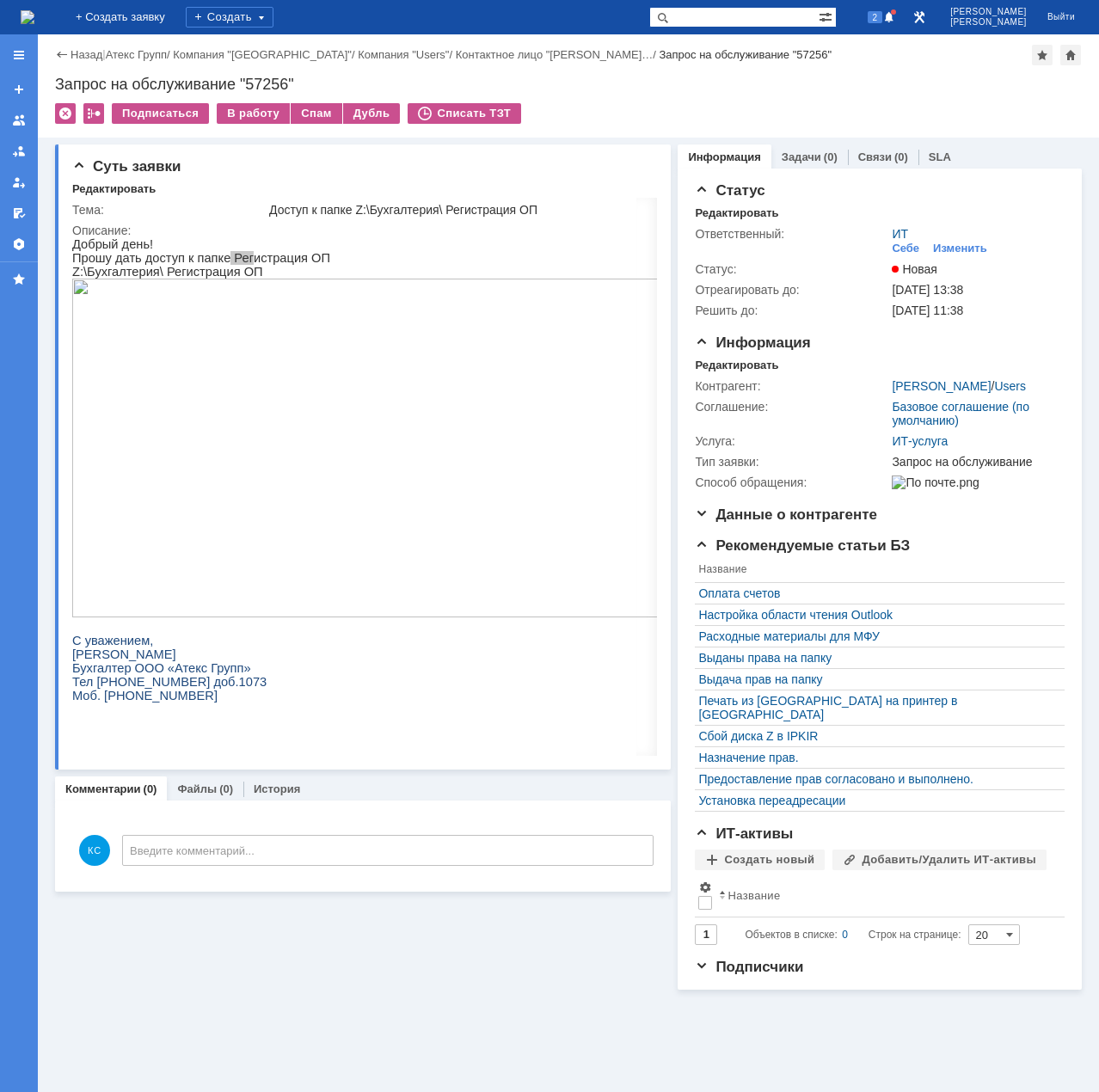
click at [34, 17] on img at bounding box center [28, 17] width 14 height 14
